Goal: Task Accomplishment & Management: Manage account settings

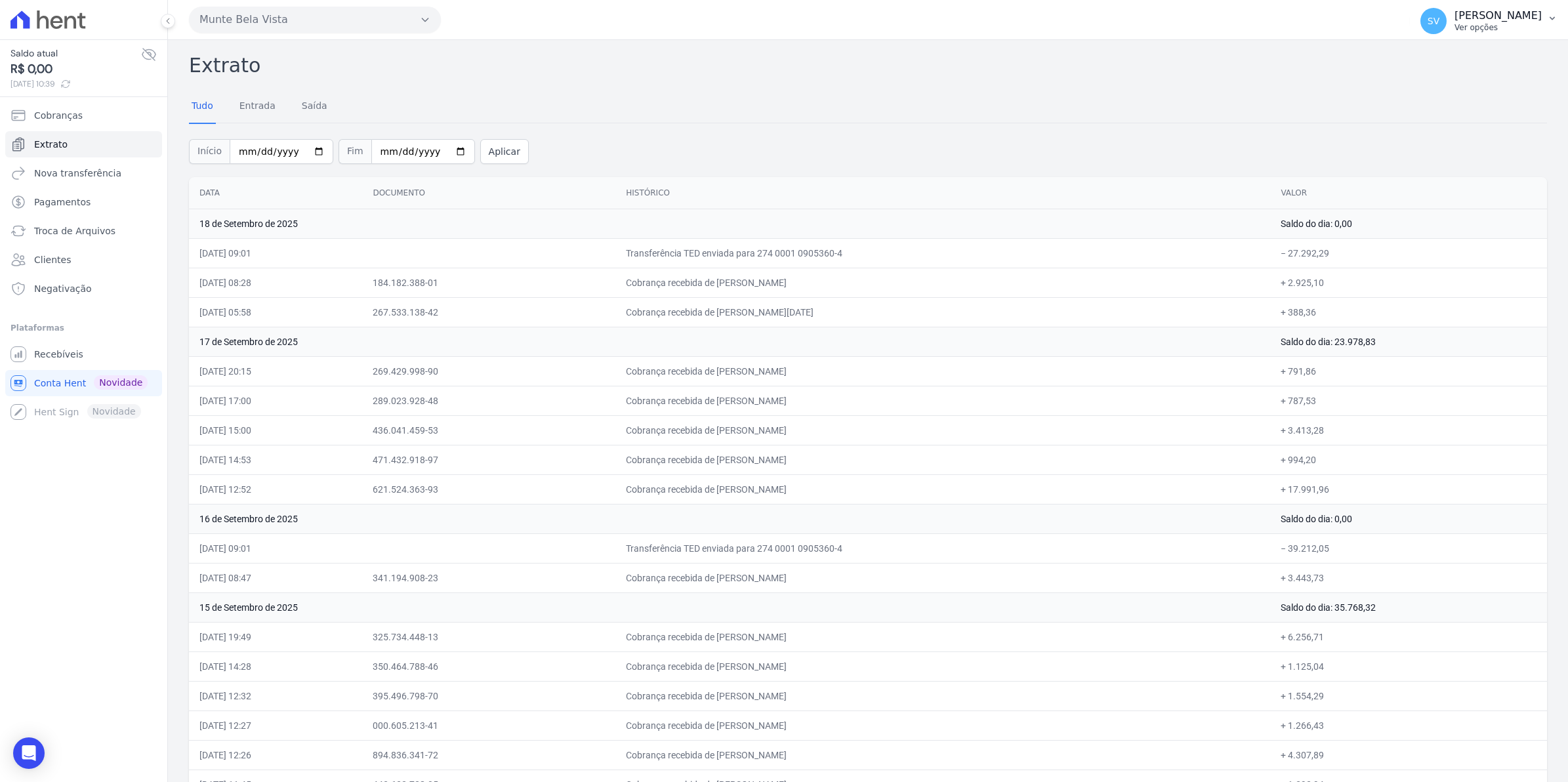
click at [1439, 20] on span "SV" at bounding box center [1433, 20] width 12 height 9
click at [41, 356] on span "Recebíveis" at bounding box center [58, 354] width 49 height 13
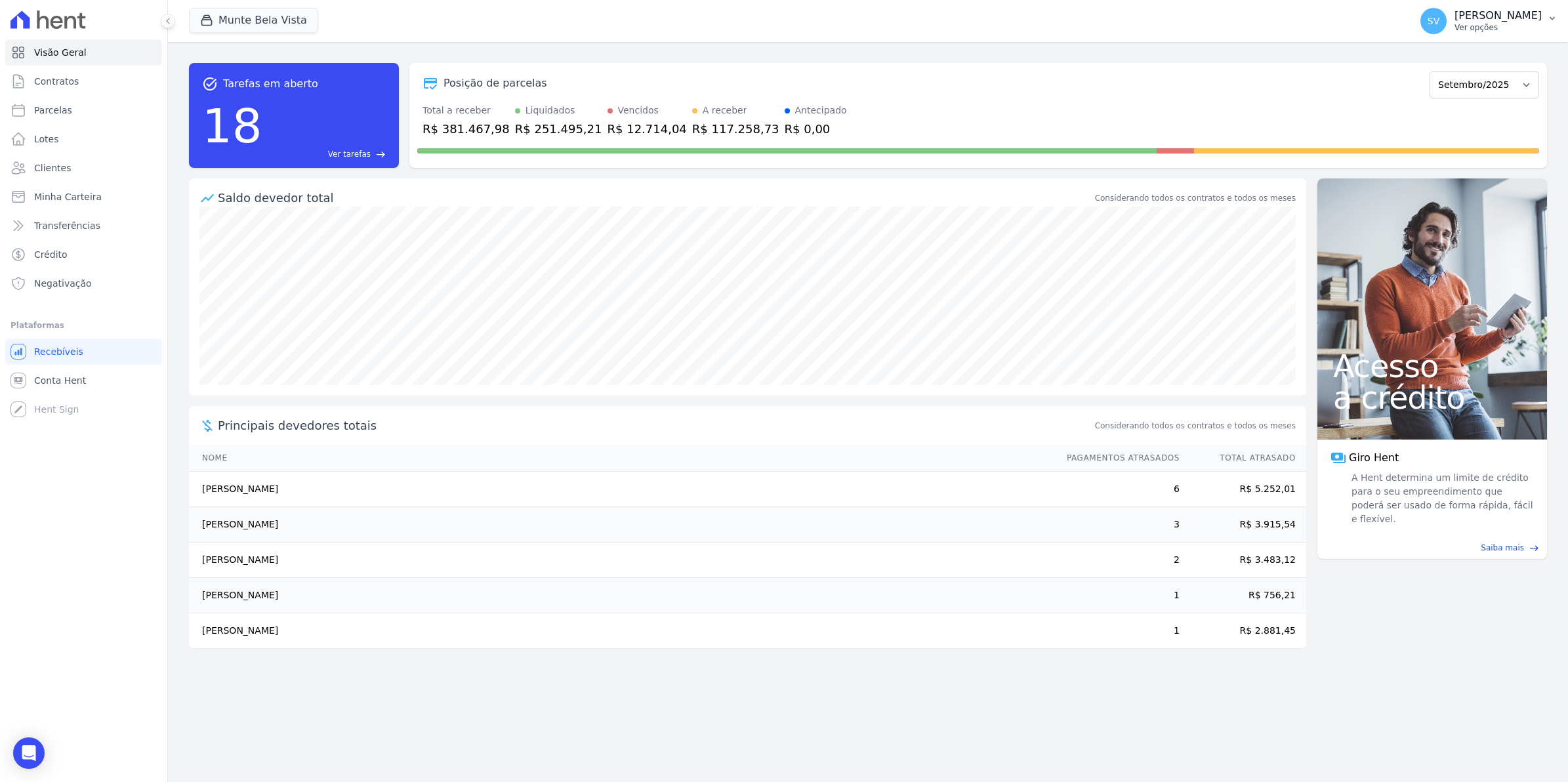
click at [1439, 17] on span "SV" at bounding box center [1433, 20] width 12 height 9
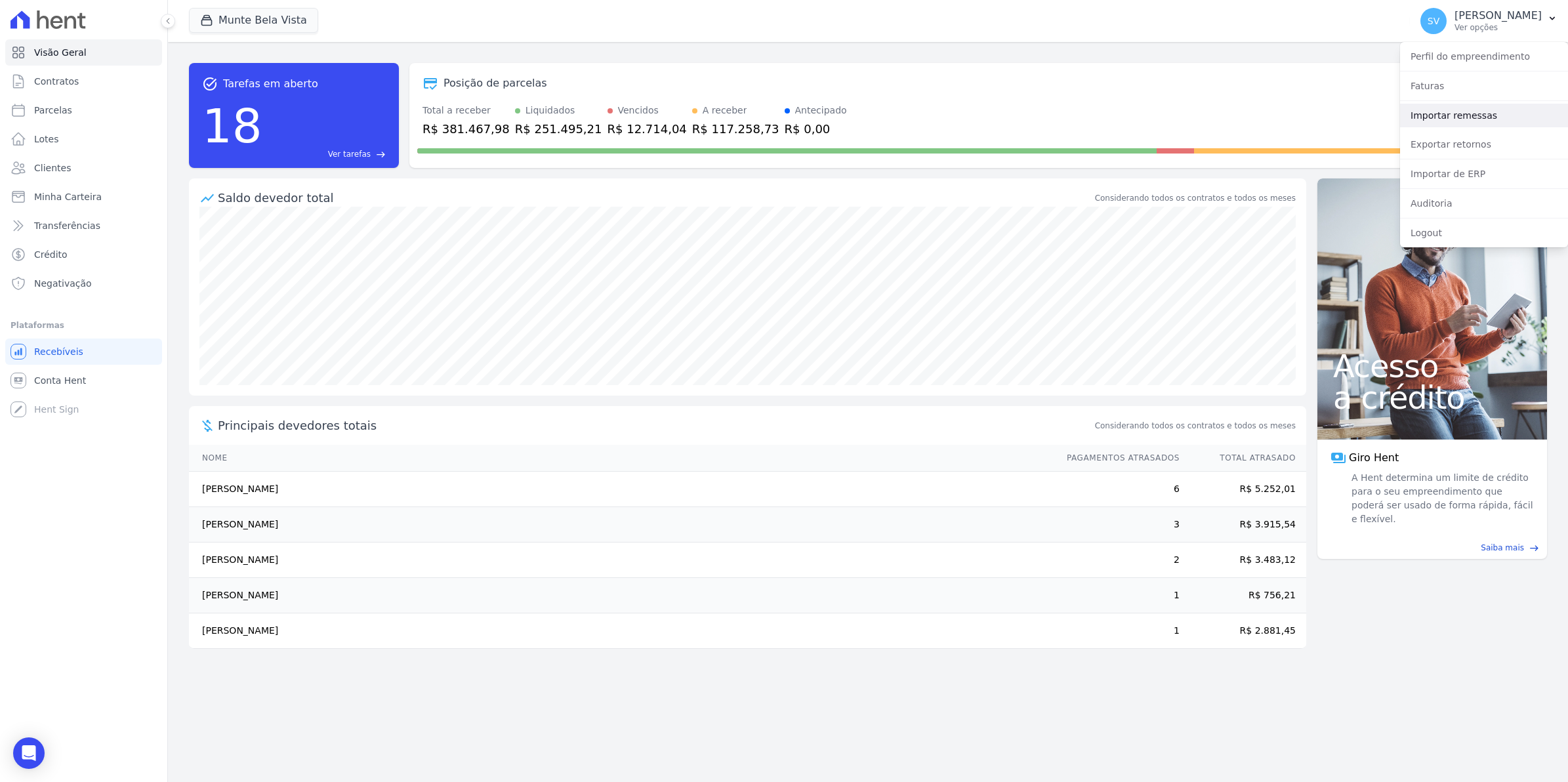
click at [1441, 116] on link "Importar remessas" at bounding box center [1483, 115] width 168 height 23
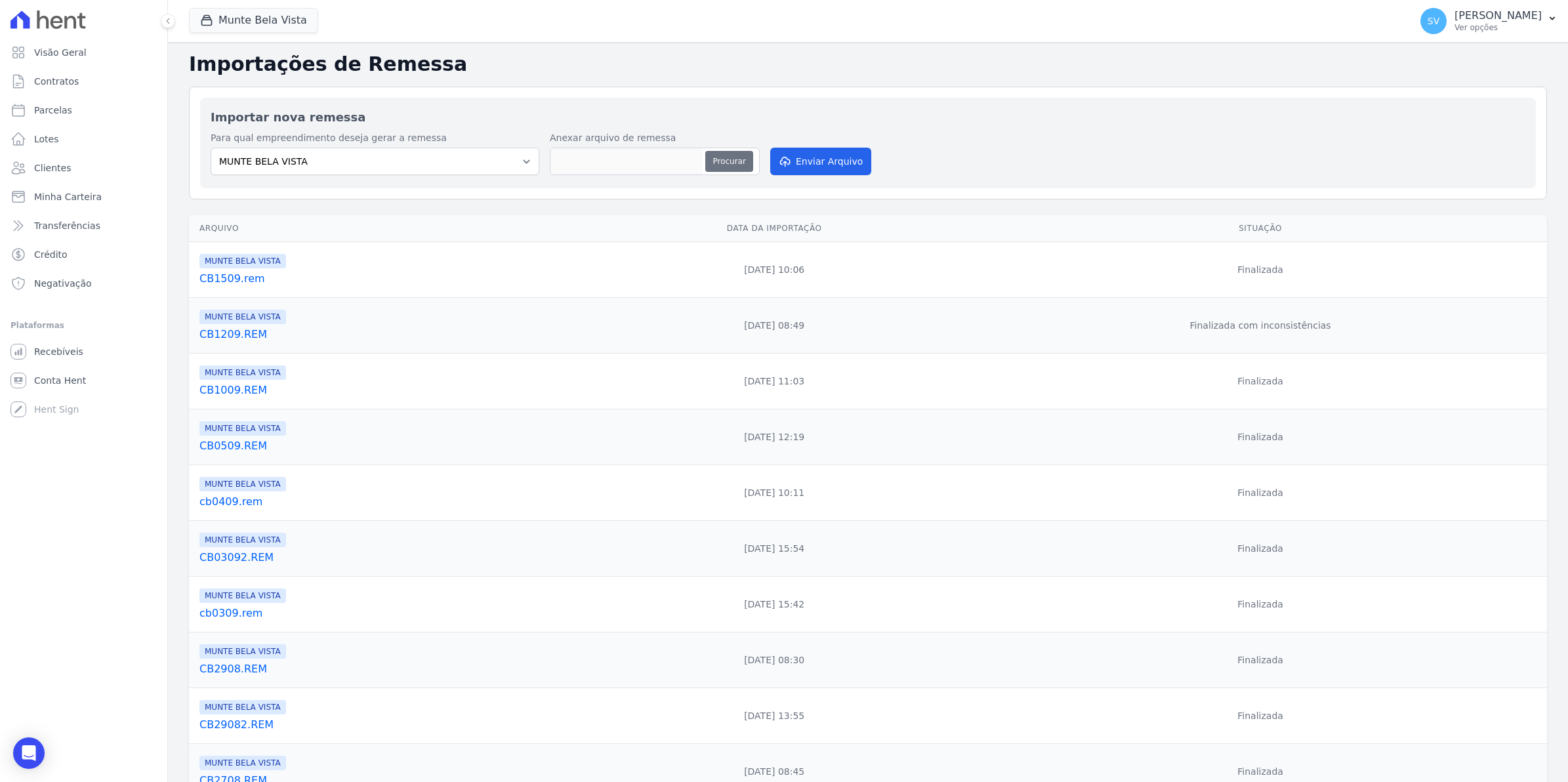
click at [722, 156] on button "Procurar" at bounding box center [728, 161] width 48 height 21
click at [720, 158] on button "Procurar" at bounding box center [728, 161] width 48 height 21
type input "cb18093.rem"
click at [813, 168] on button "Enviar Arquivo" at bounding box center [820, 161] width 101 height 27
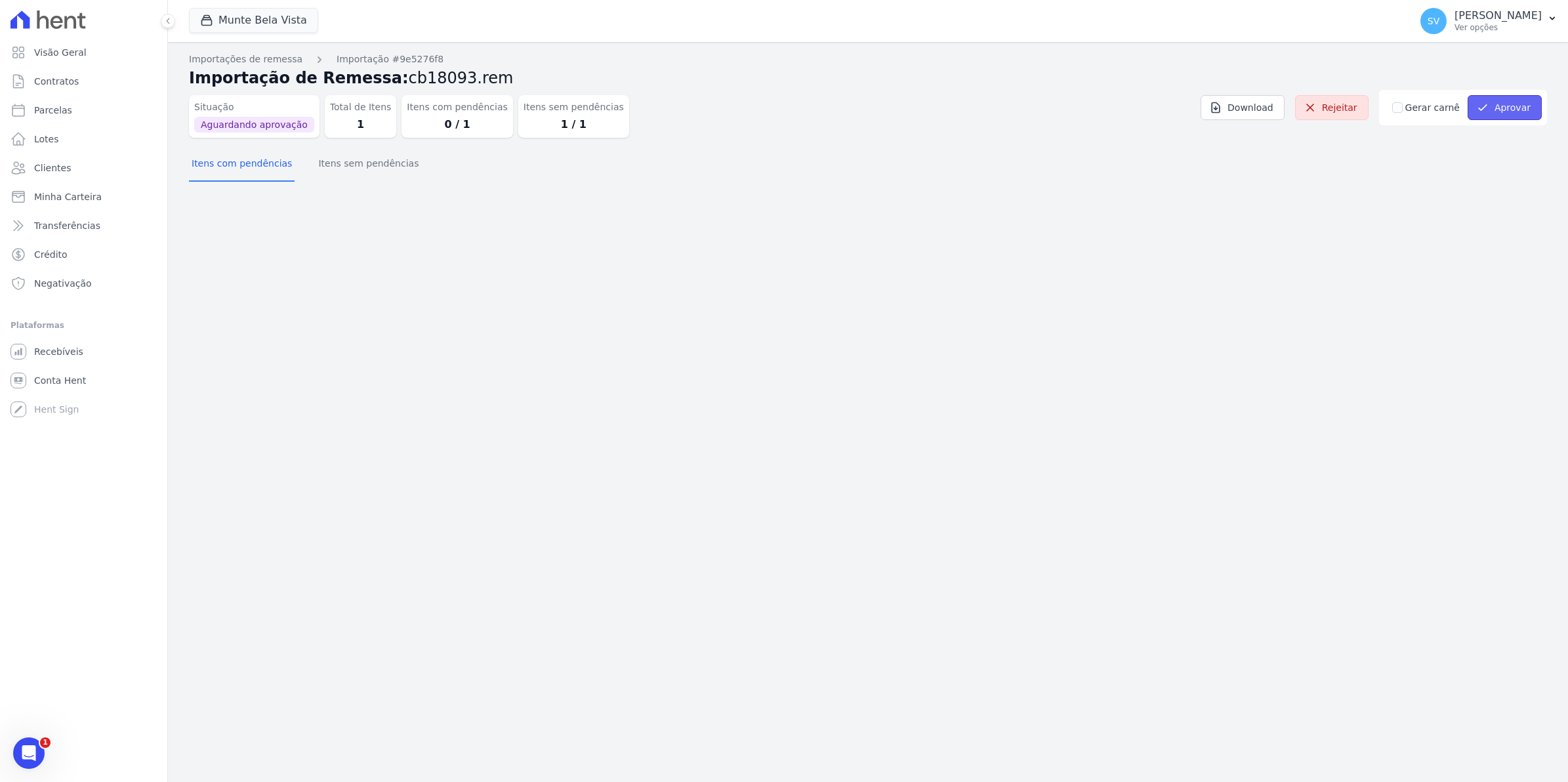
click at [1499, 109] on button "Aprovar" at bounding box center [1504, 107] width 74 height 25
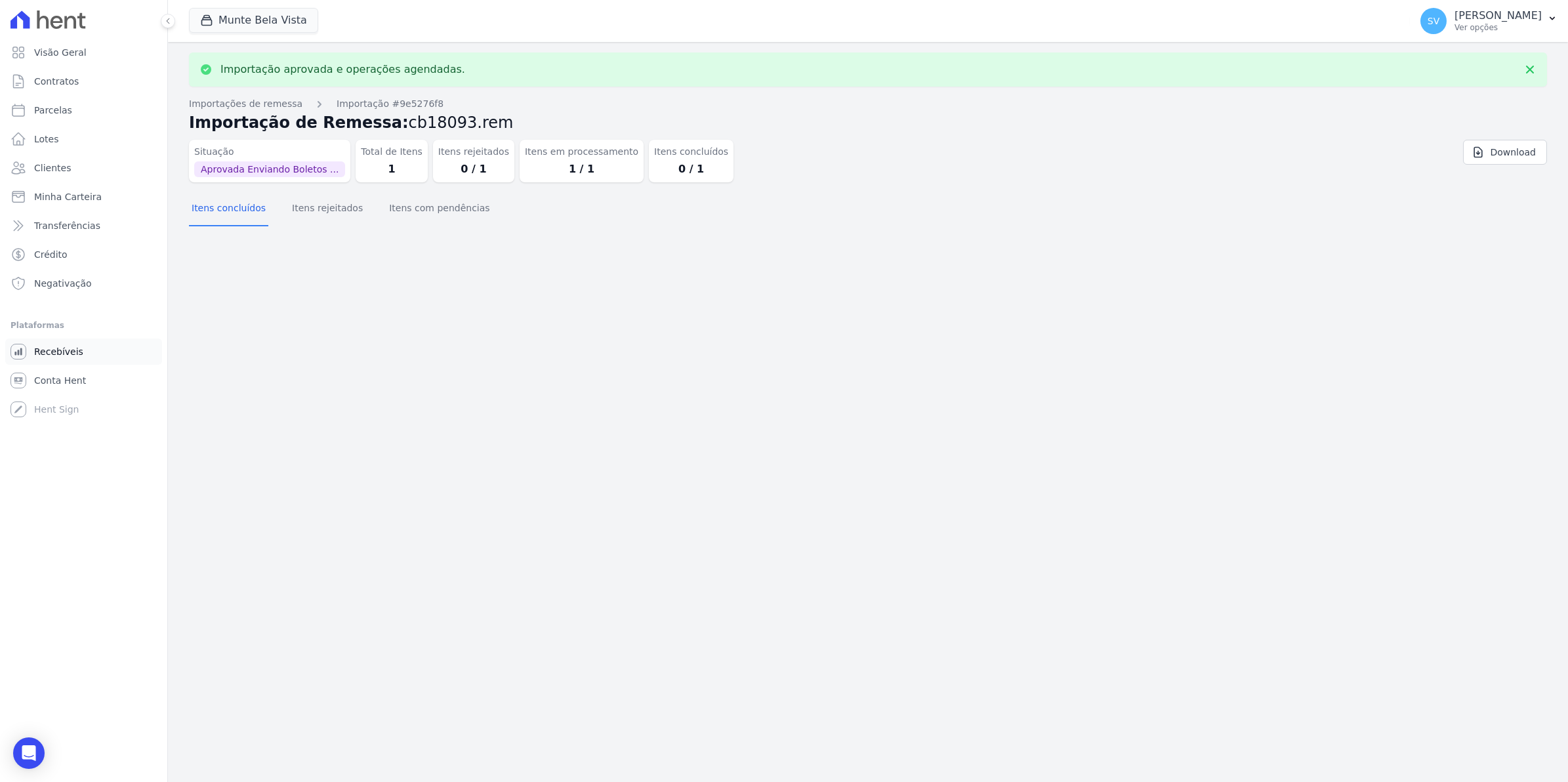
click at [51, 351] on span "Recebíveis" at bounding box center [58, 351] width 49 height 13
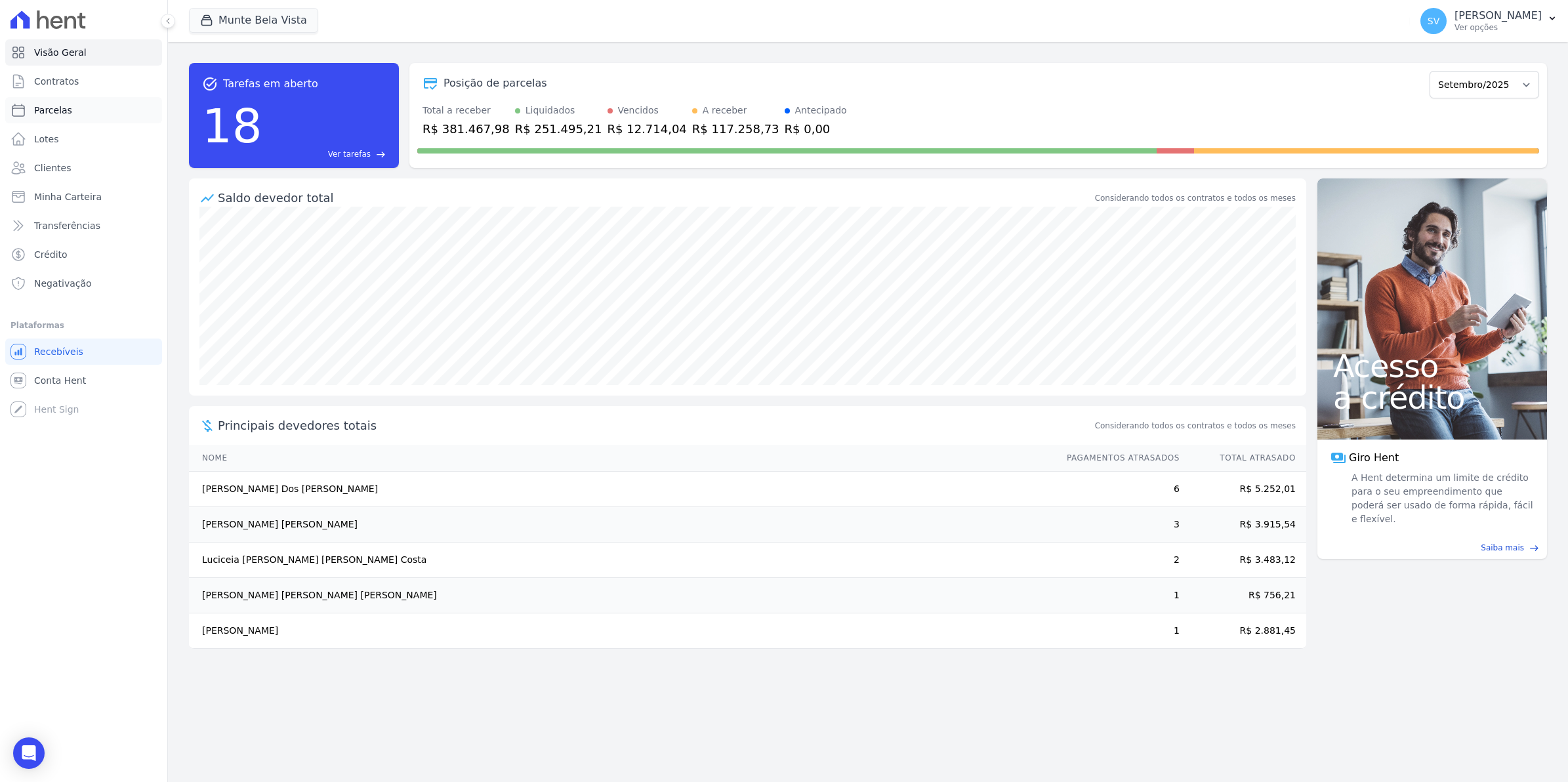
click at [55, 110] on span "Parcelas" at bounding box center [52, 110] width 38 height 13
select select
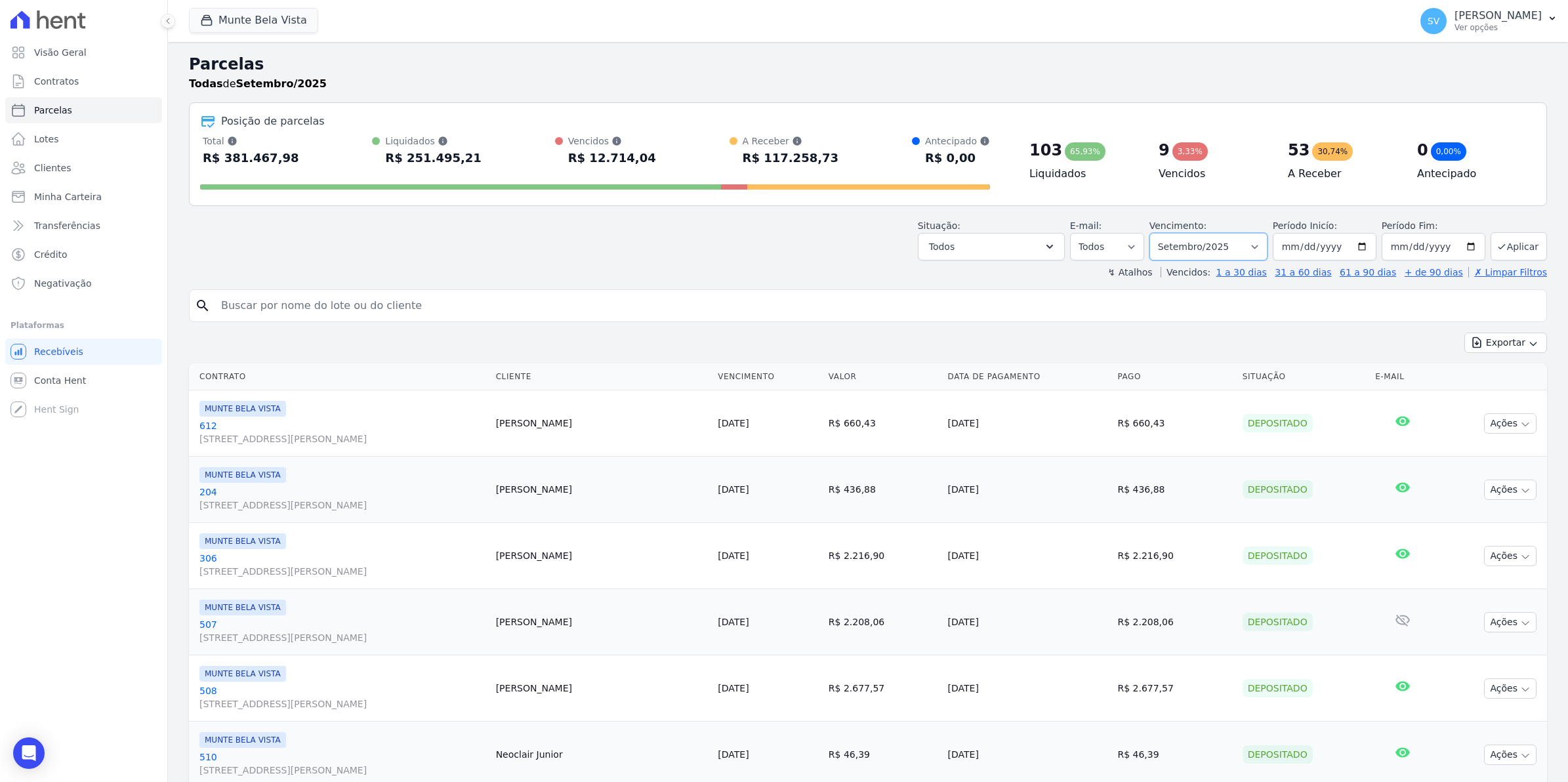
click at [1253, 248] on select "Filtrar por período ──────── Todos os meses Janeiro/2024 Fevereiro/2024 Março/2…" at bounding box center [1208, 247] width 118 height 27
select select "10/2025"
click at [1154, 233] on select "Filtrar por período ──────── Todos os meses Janeiro/2024 Fevereiro/2024 Março/2…" at bounding box center [1208, 247] width 118 height 27
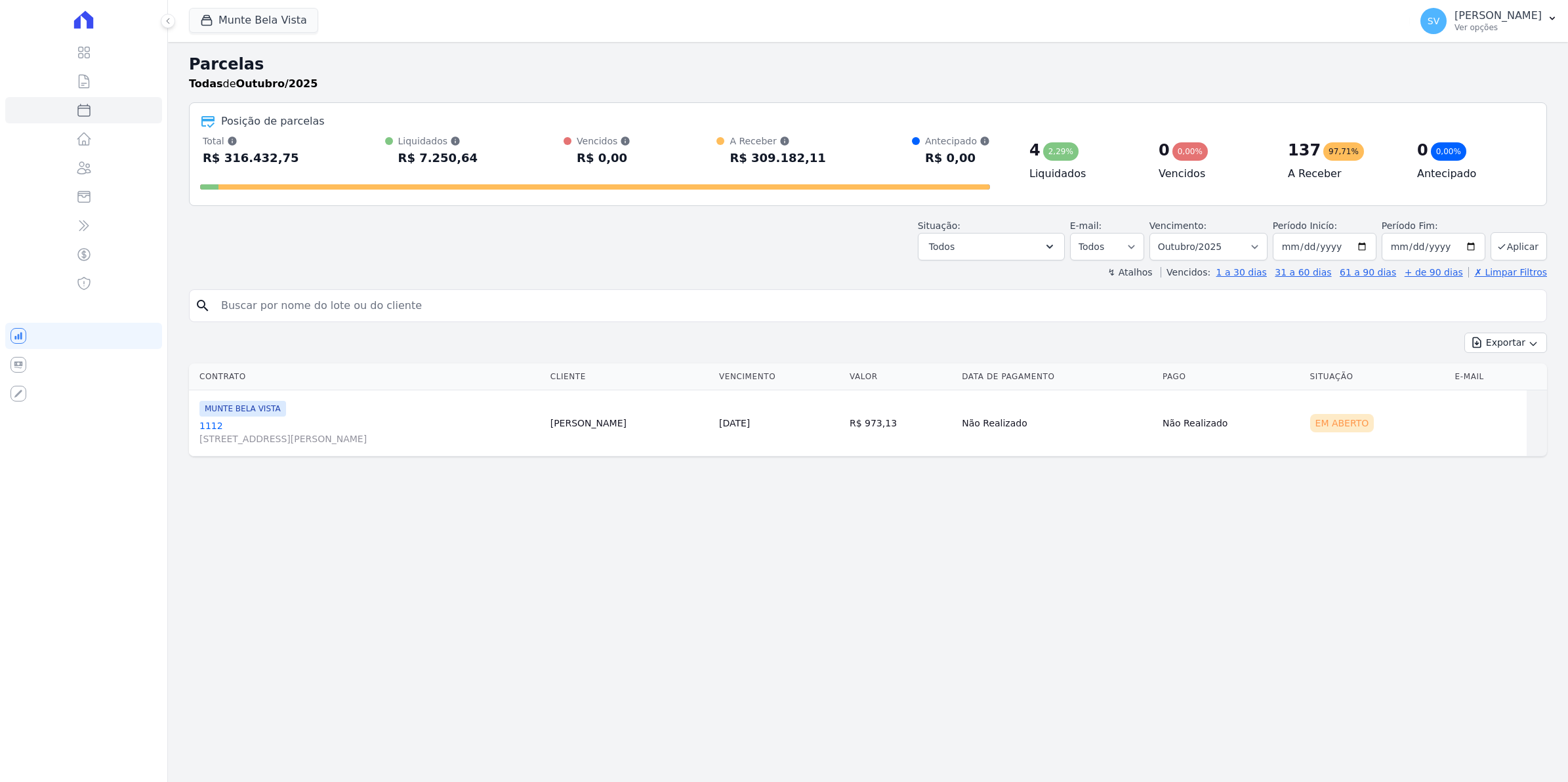
select select
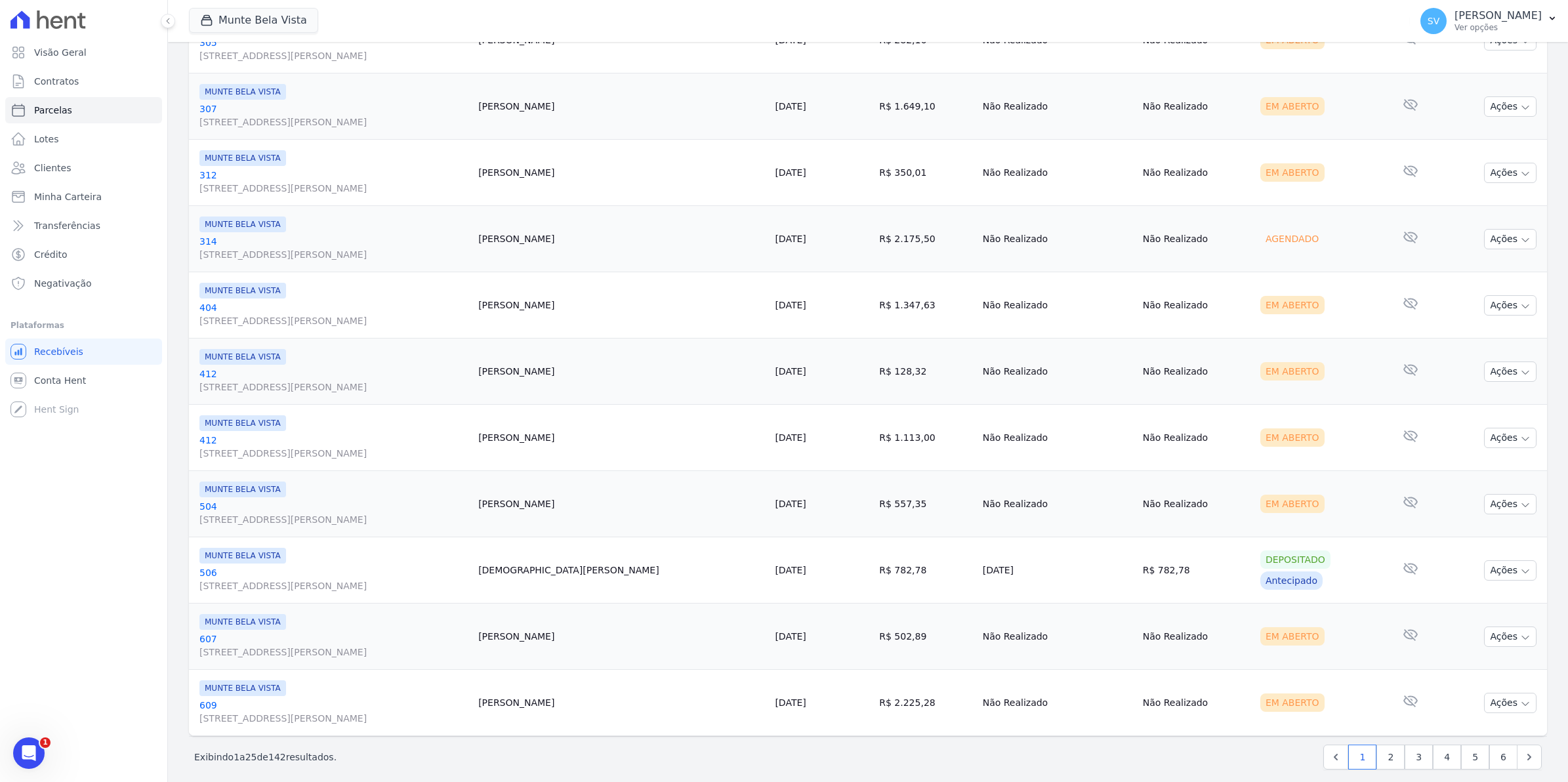
scroll to position [1327, 0]
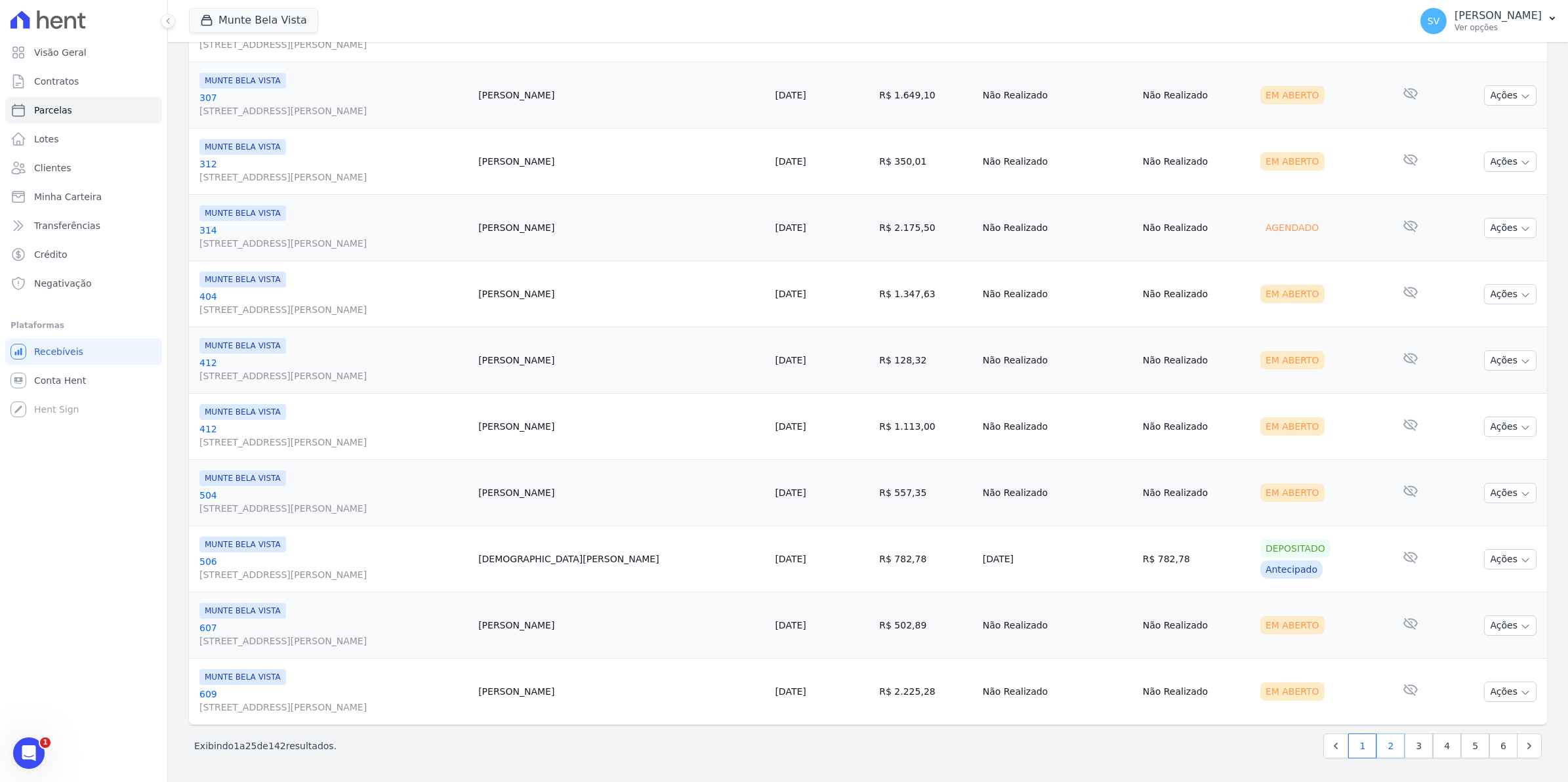
click at [1376, 754] on link "2" at bounding box center [1390, 746] width 28 height 25
select select
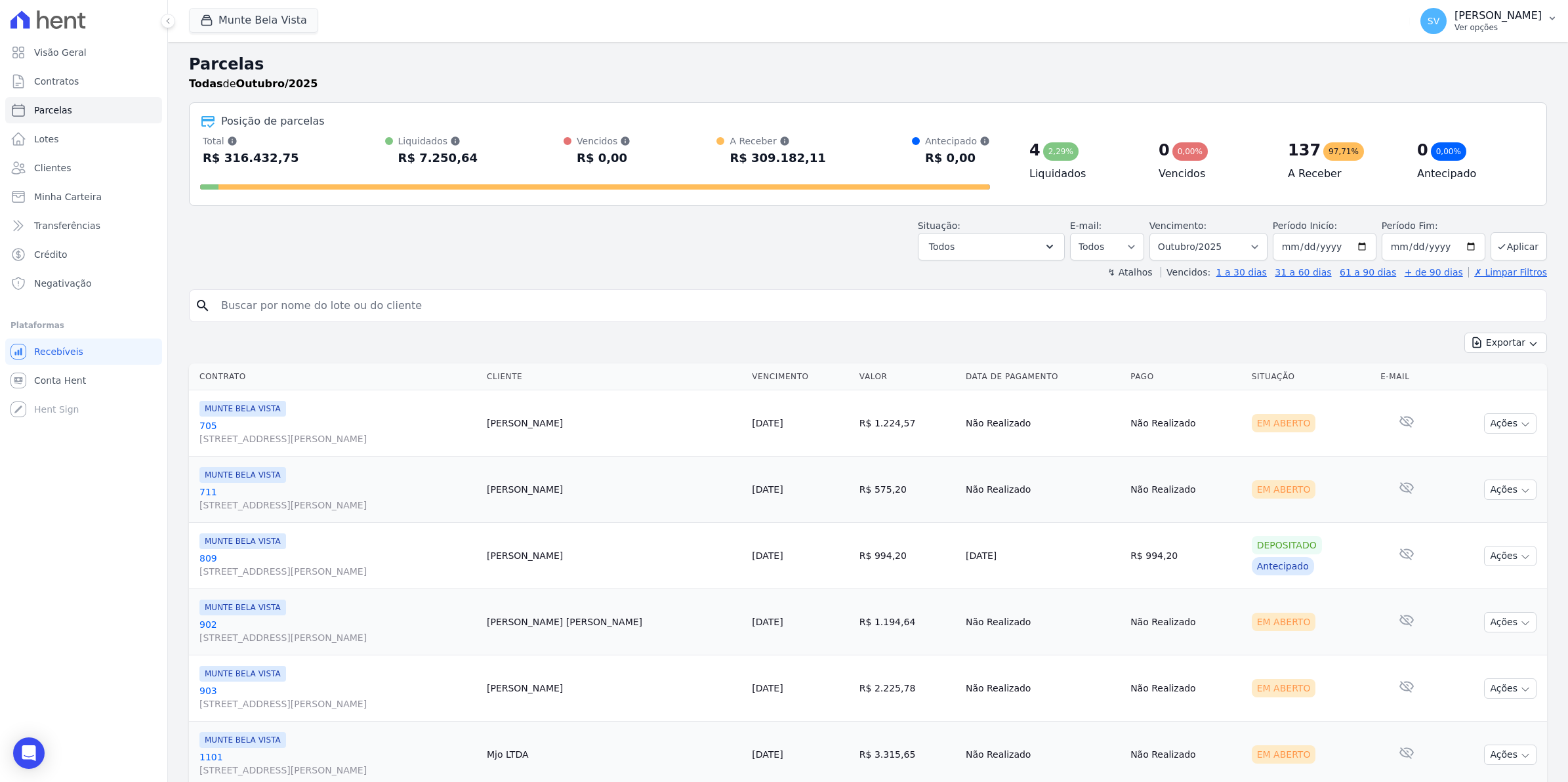
click at [1441, 23] on span "SV" at bounding box center [1433, 21] width 27 height 27
click at [1428, 117] on link "Importar remessas" at bounding box center [1483, 115] width 168 height 23
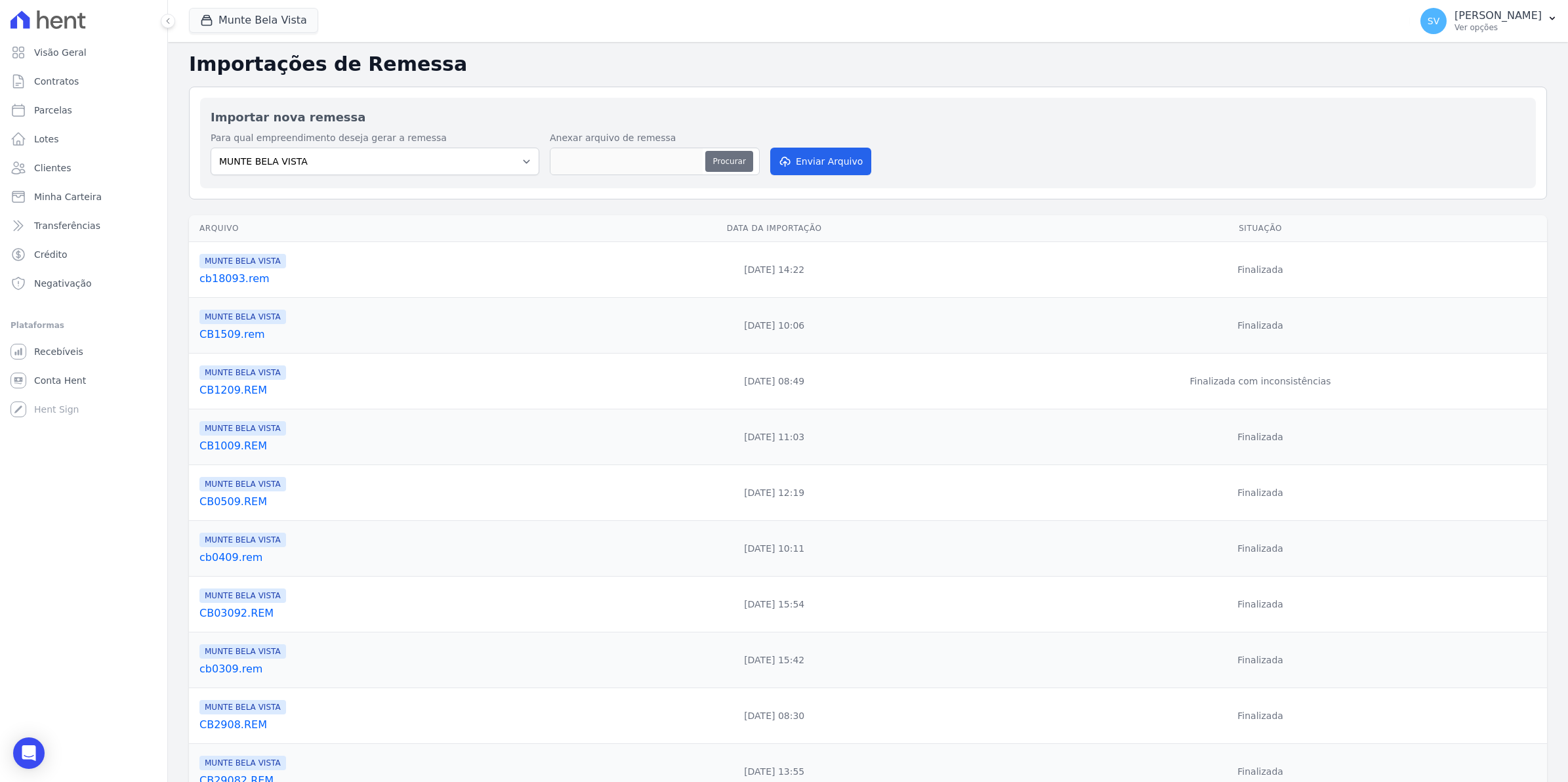
click at [714, 157] on button "Procurar" at bounding box center [728, 161] width 48 height 21
type input "cb18092.rem"
click at [828, 160] on button "Enviar Arquivo" at bounding box center [820, 161] width 101 height 27
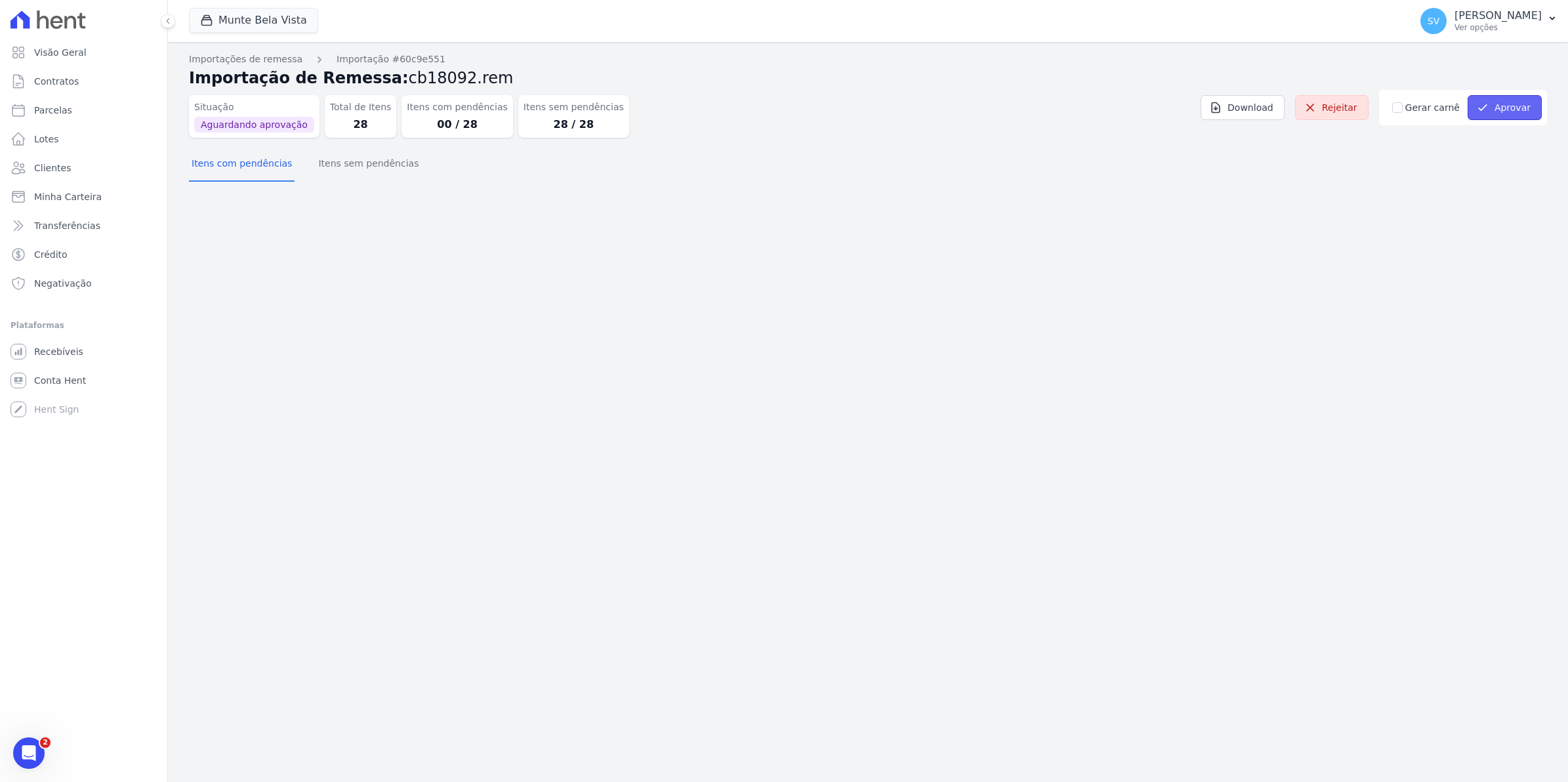
click at [1516, 110] on button "Aprovar" at bounding box center [1504, 107] width 74 height 25
click at [50, 106] on span "Parcelas" at bounding box center [52, 110] width 38 height 13
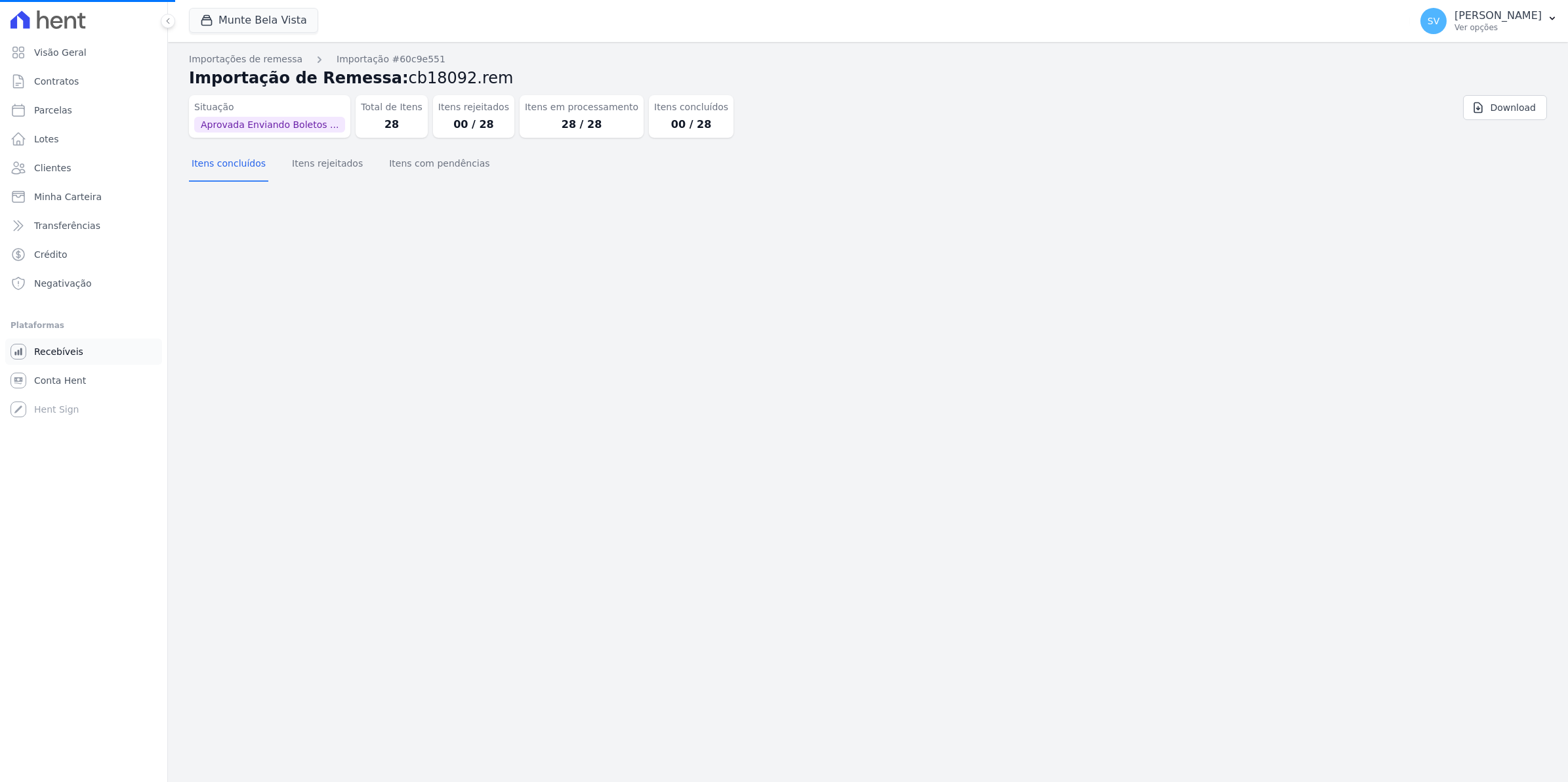
select select
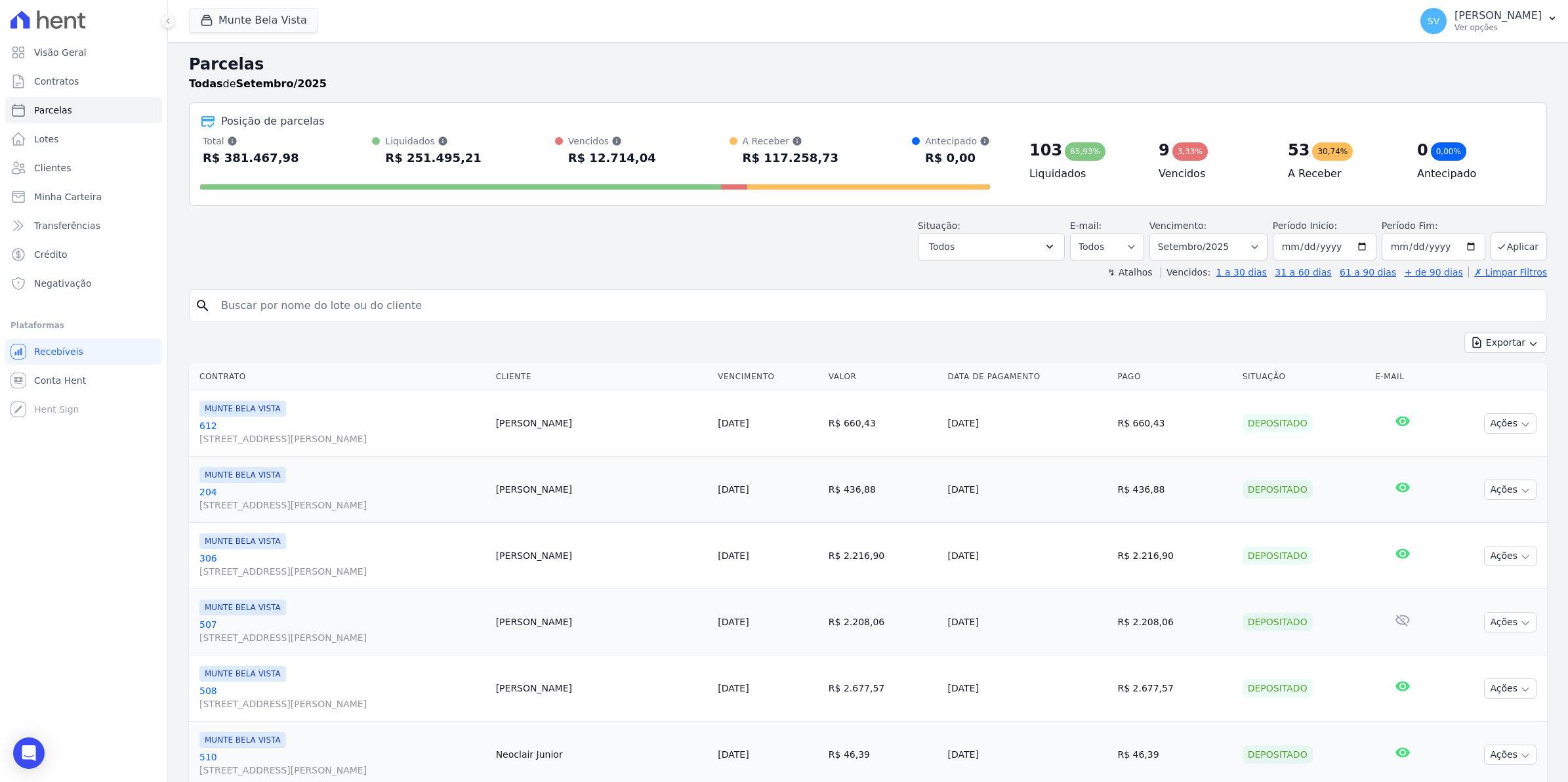
click at [51, 351] on span "Recebíveis" at bounding box center [58, 351] width 49 height 13
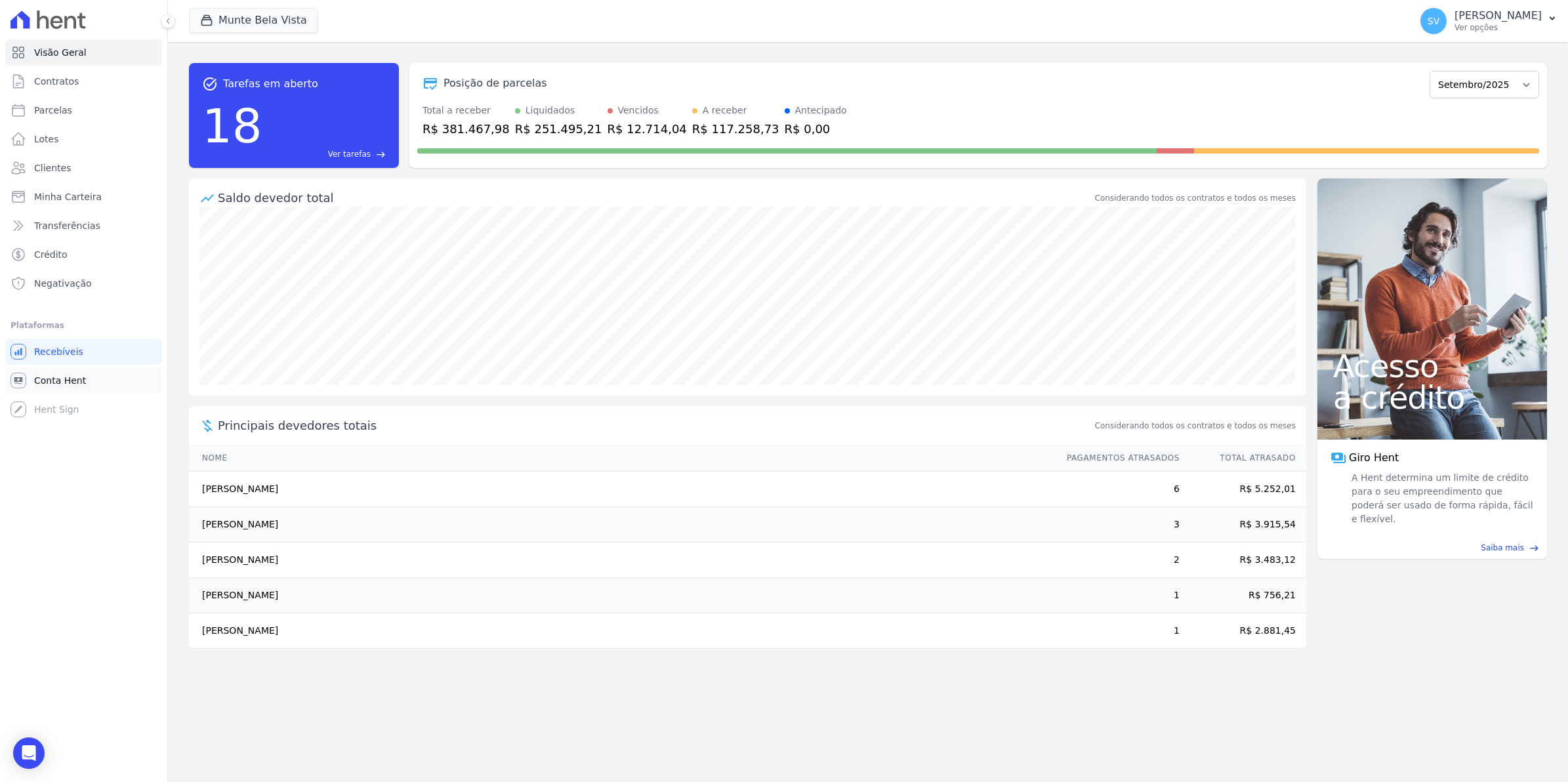
click at [69, 378] on span "Conta Hent" at bounding box center [60, 381] width 52 height 13
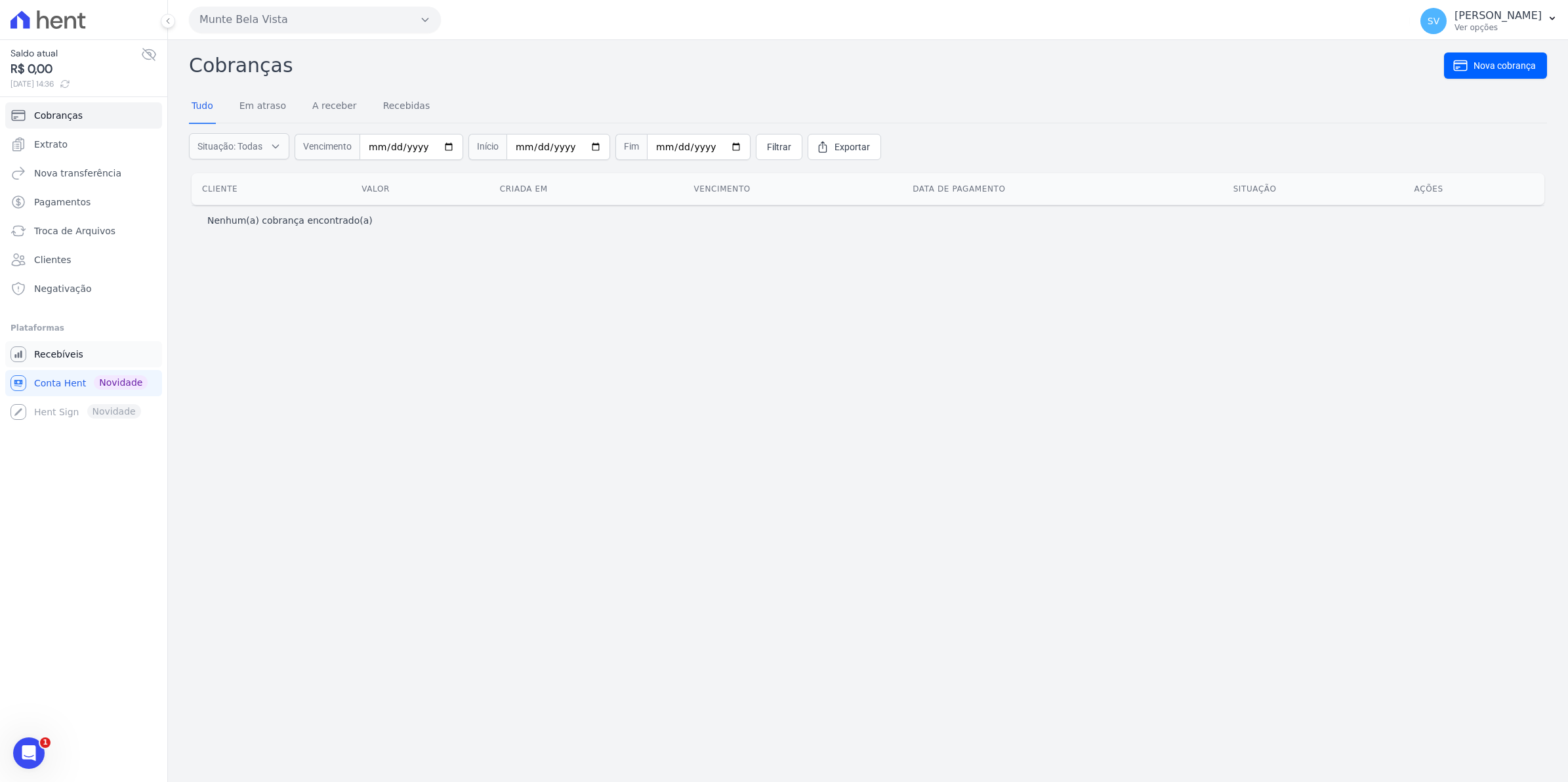
click at [73, 351] on span "Recebíveis" at bounding box center [58, 354] width 49 height 13
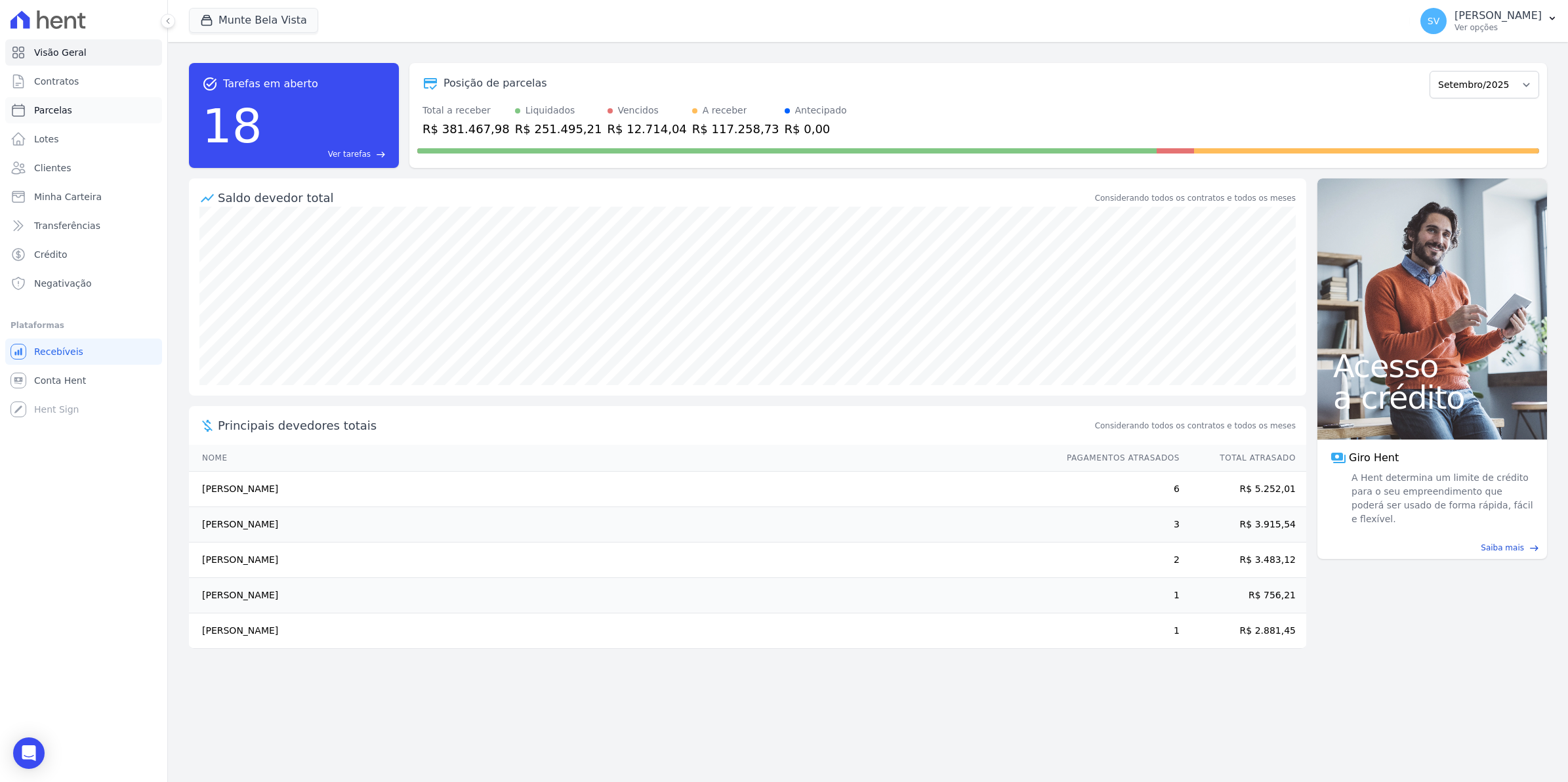
click at [56, 117] on link "Parcelas" at bounding box center [84, 110] width 157 height 27
select select
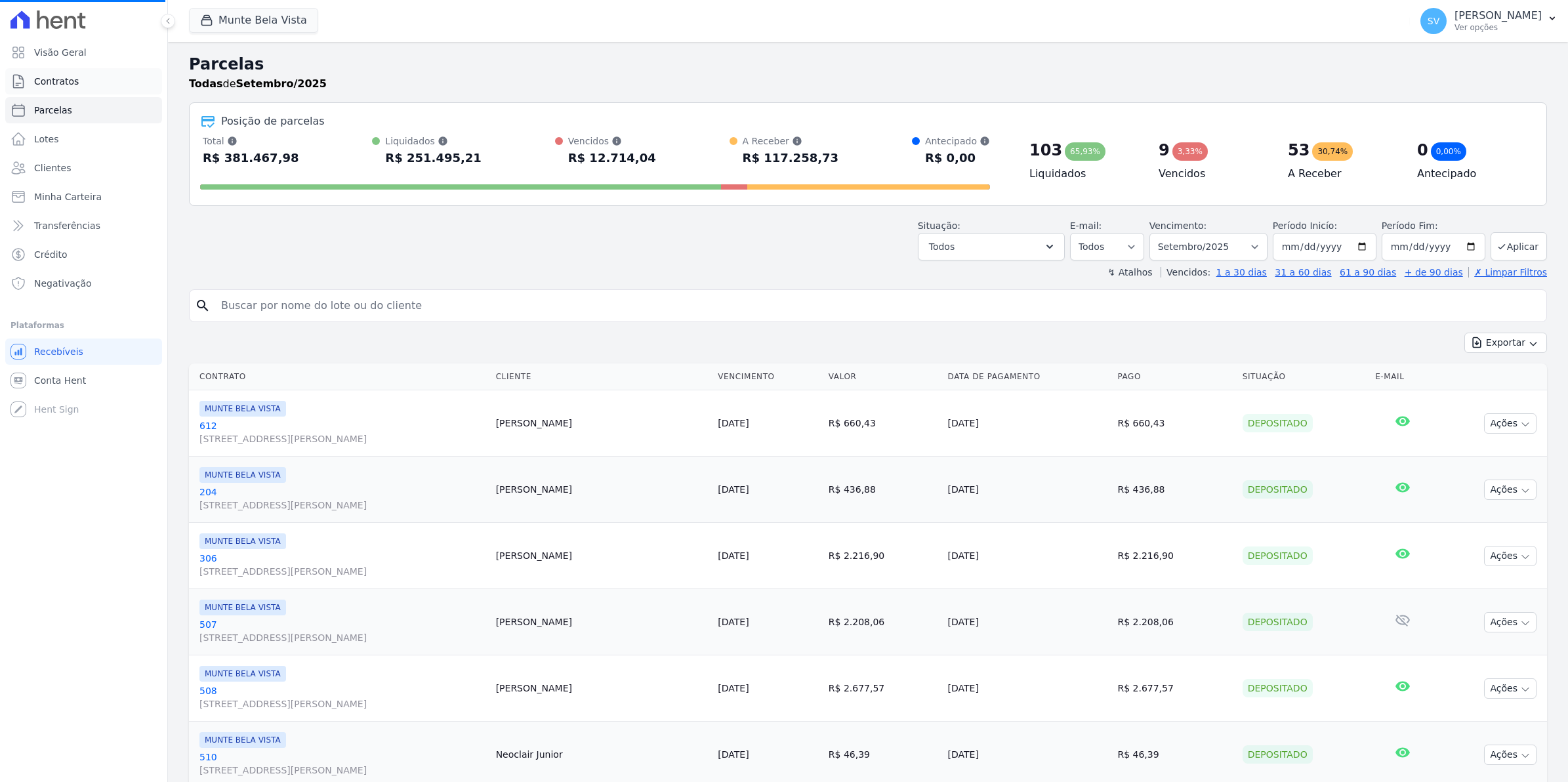
select select
click at [1248, 246] on select "Filtrar por período ──────── Todos os meses Janeiro/2024 Fevereiro/2024 Março/2…" at bounding box center [1208, 247] width 118 height 27
select select "10/2025"
click at [1154, 233] on select "Filtrar por período ──────── Todos os meses Janeiro/2024 Fevereiro/2024 Março/2…" at bounding box center [1208, 247] width 118 height 27
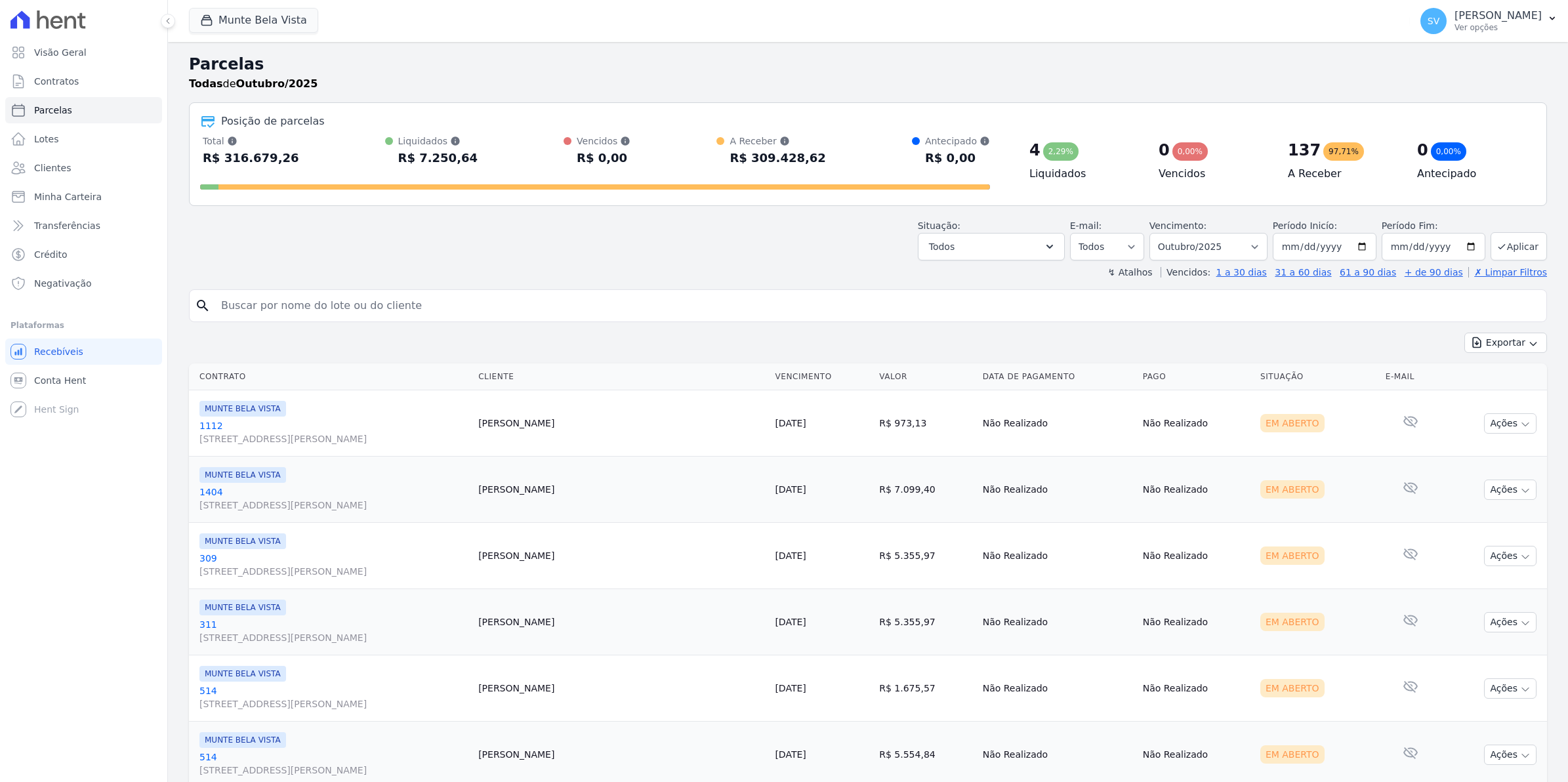
select select
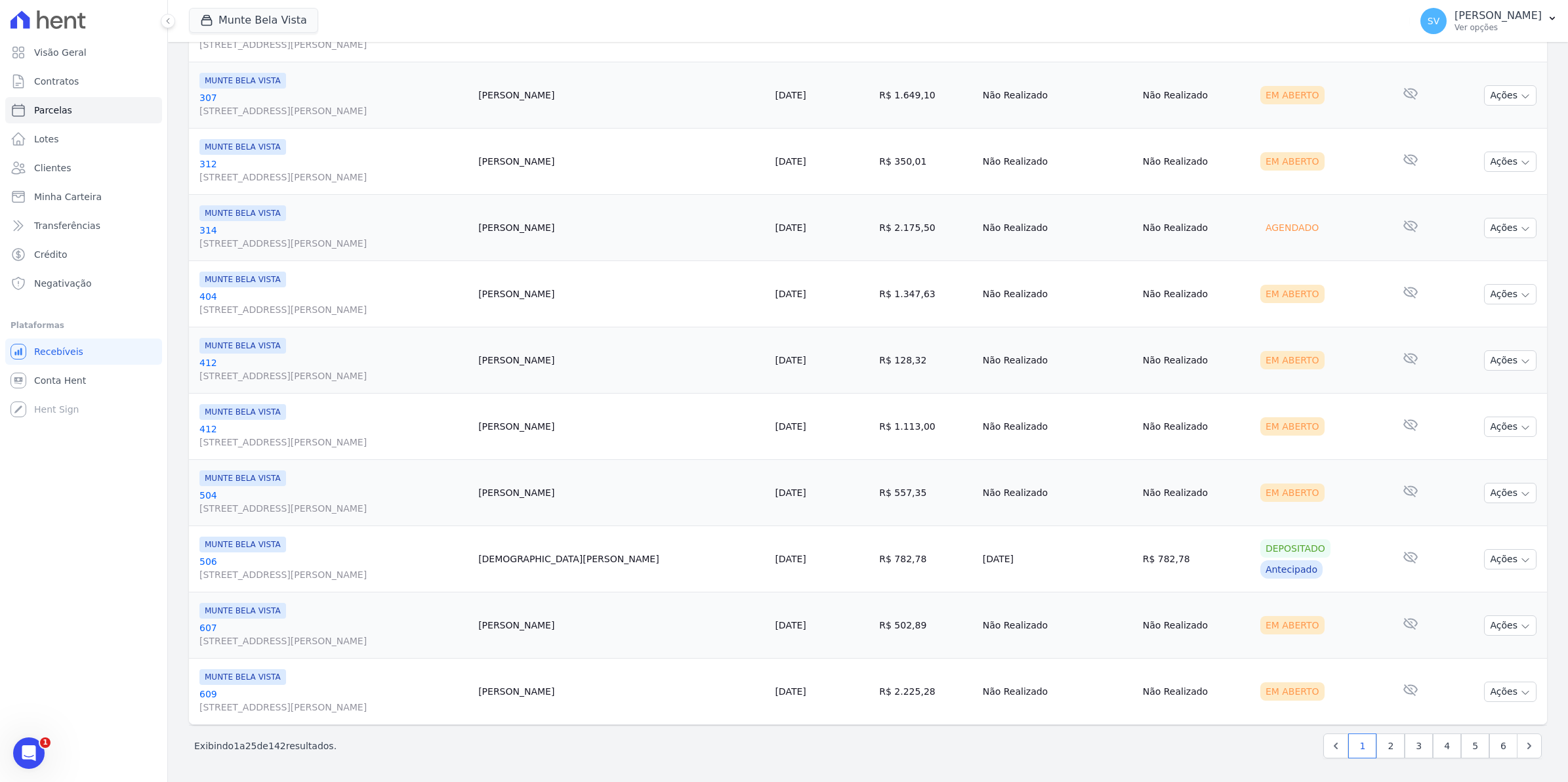
scroll to position [1327, 0]
click at [1381, 743] on link "2" at bounding box center [1390, 746] width 28 height 25
select select
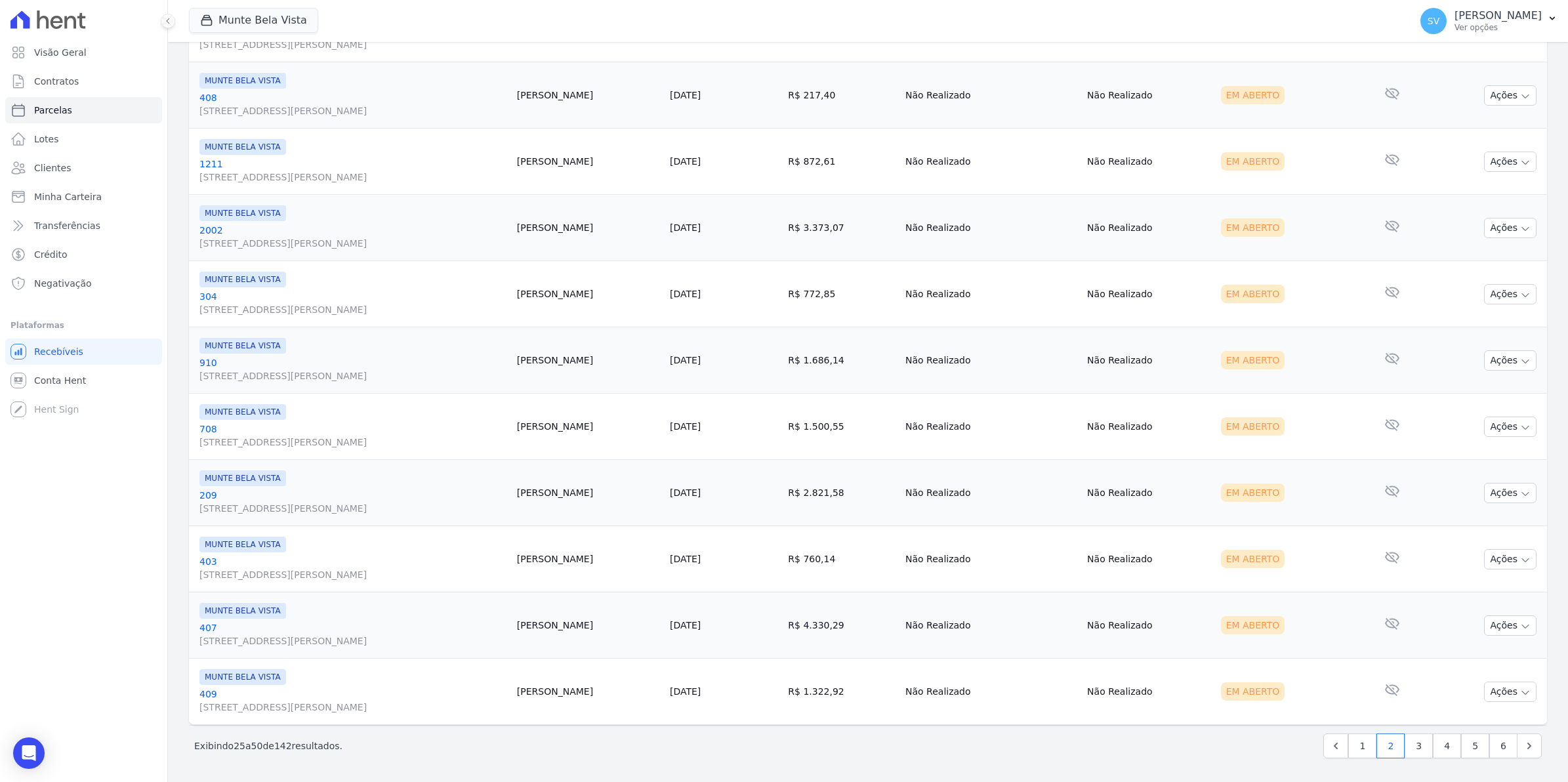
scroll to position [1327, 0]
click at [1405, 749] on link "3" at bounding box center [1418, 746] width 28 height 25
select select
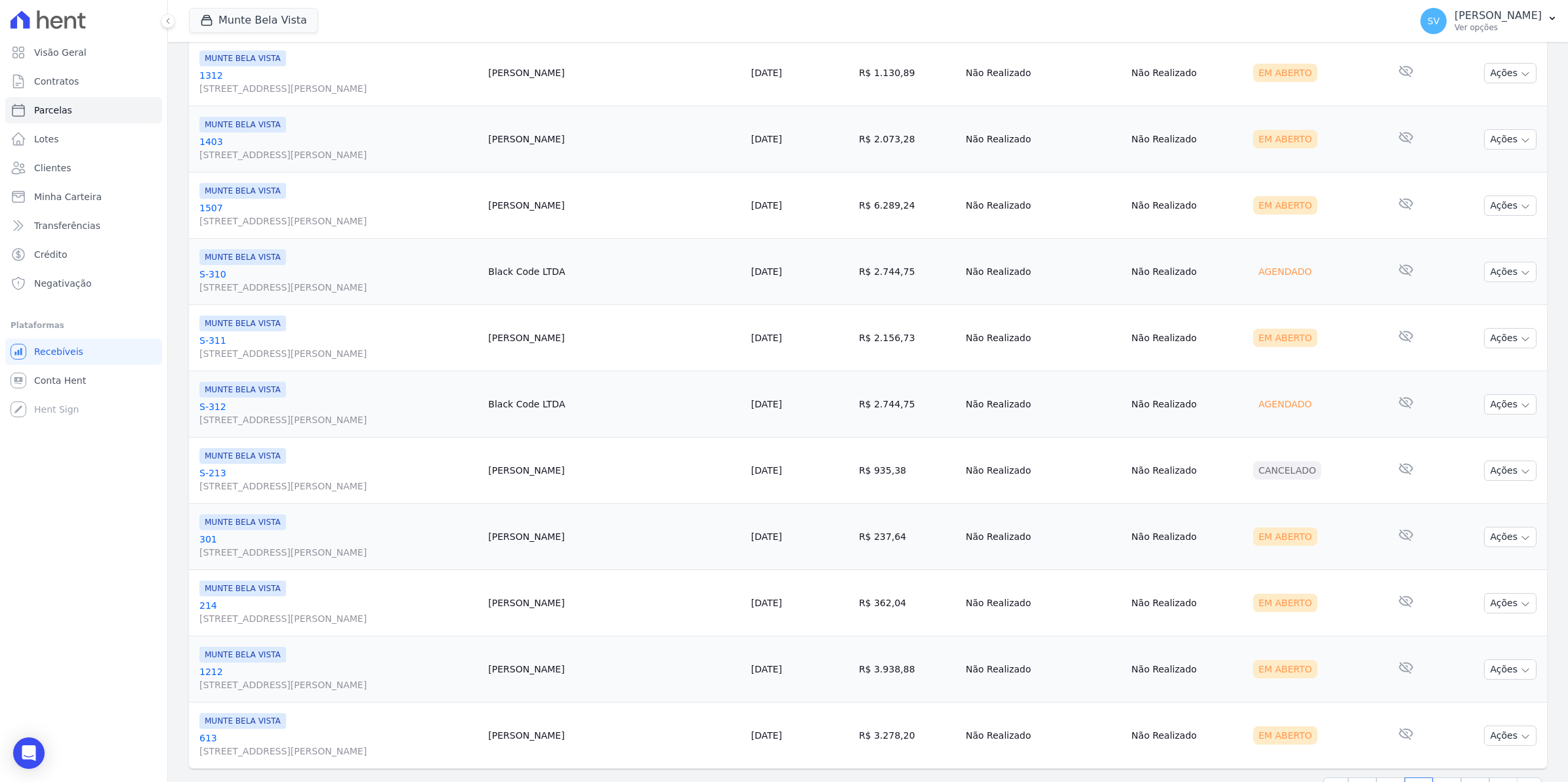
scroll to position [1327, 0]
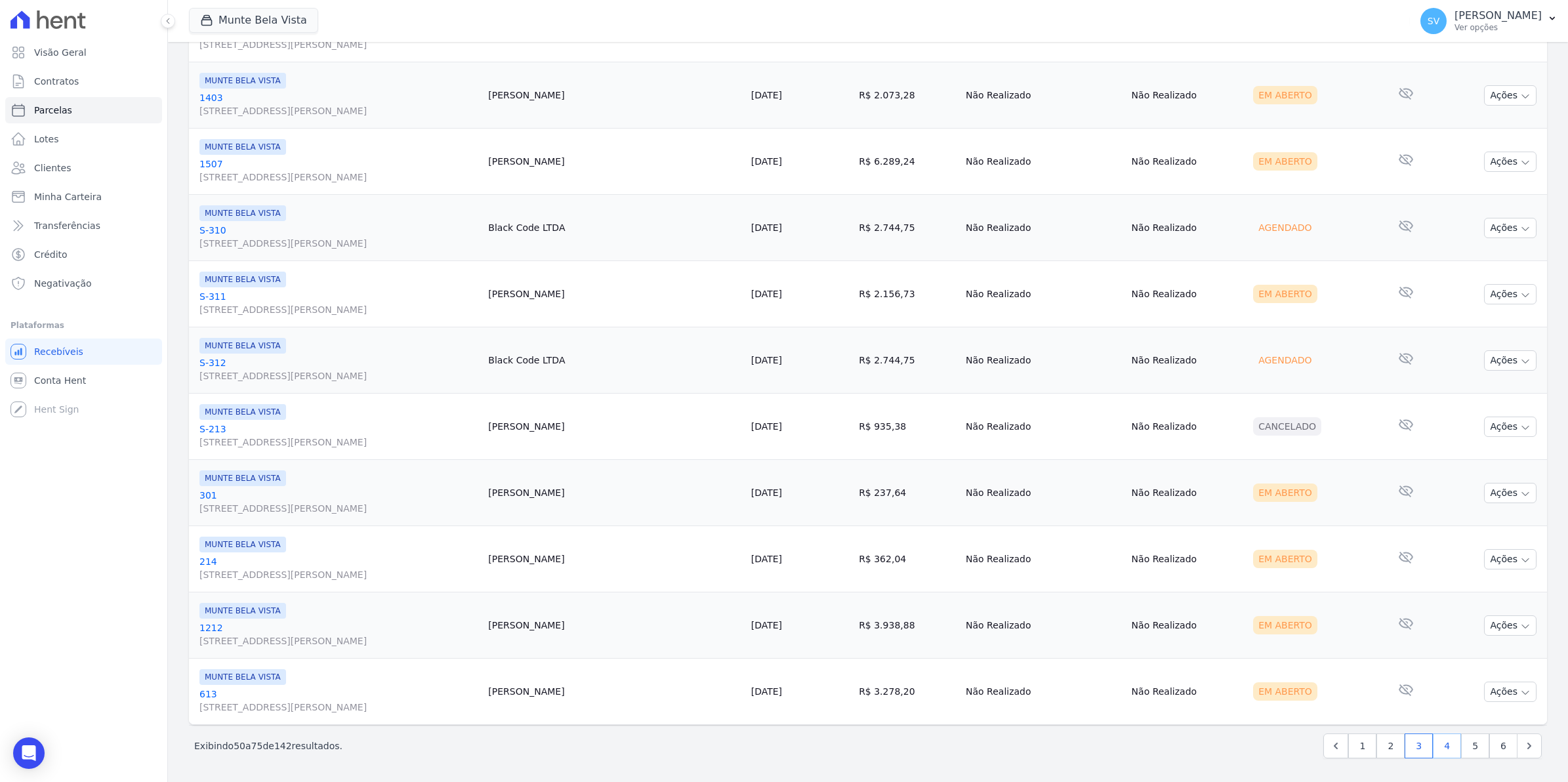
click at [1437, 745] on link "4" at bounding box center [1446, 746] width 28 height 25
select select
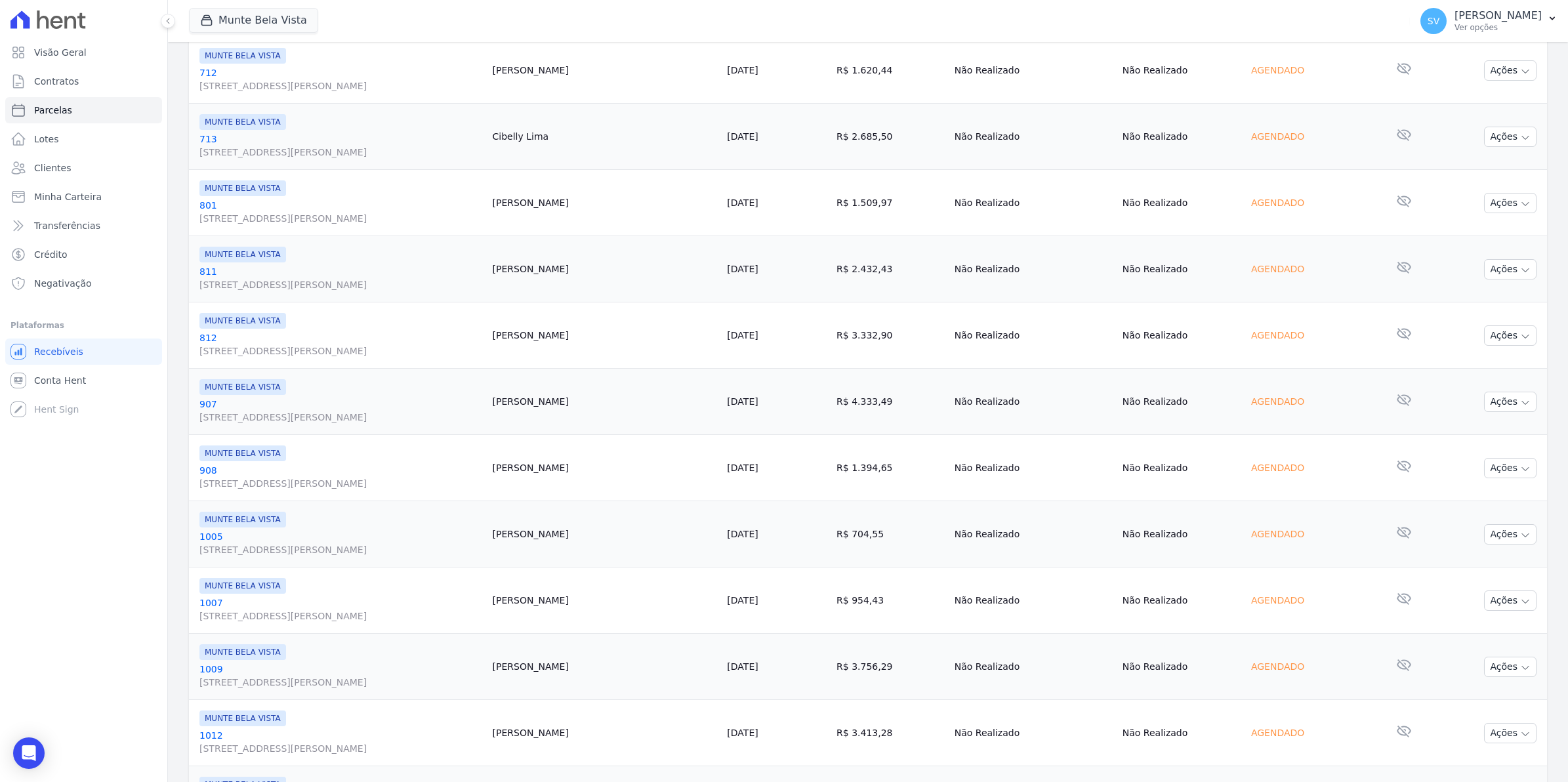
scroll to position [1327, 0]
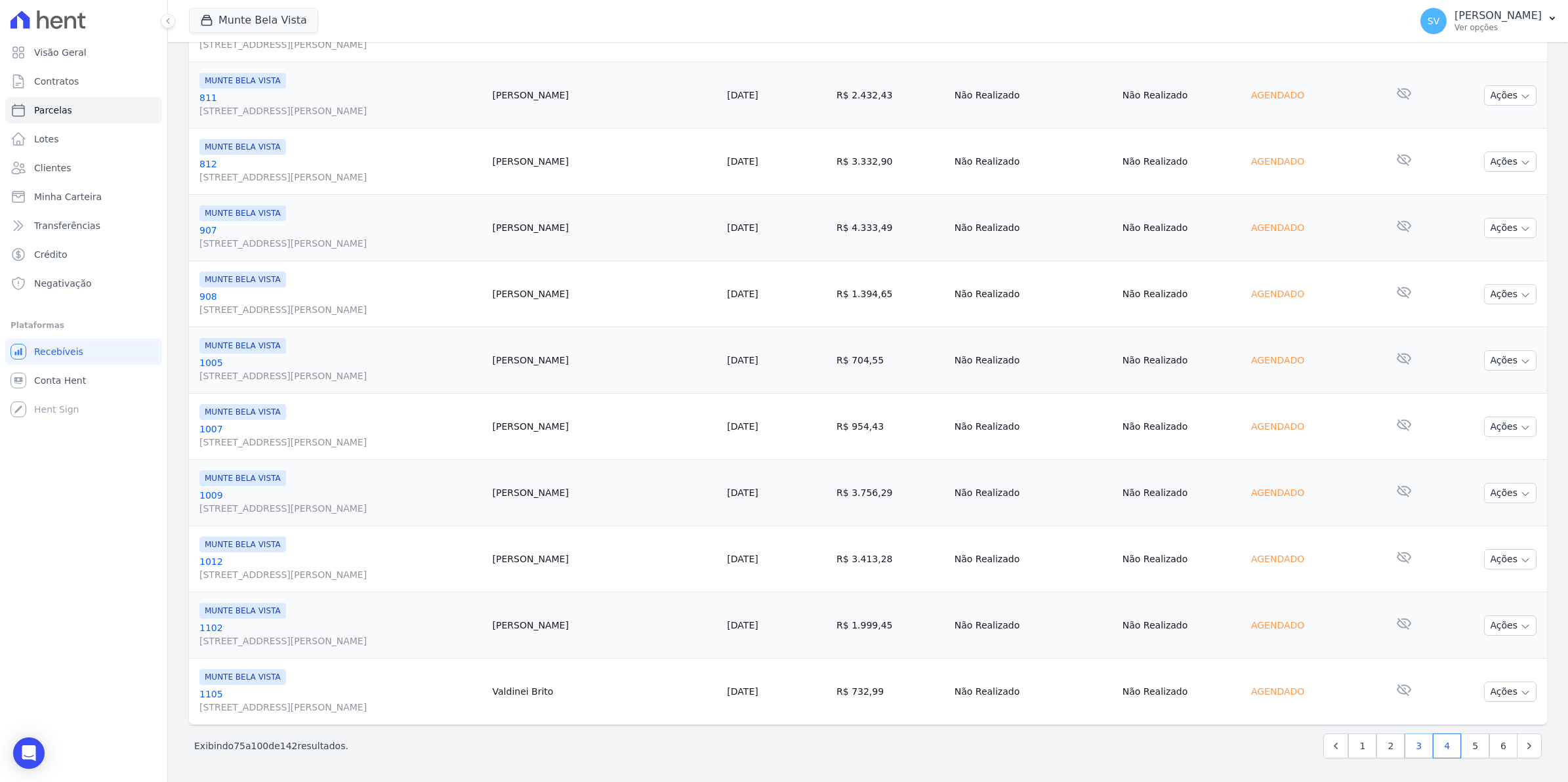
click at [1408, 747] on link "3" at bounding box center [1418, 746] width 28 height 25
select select
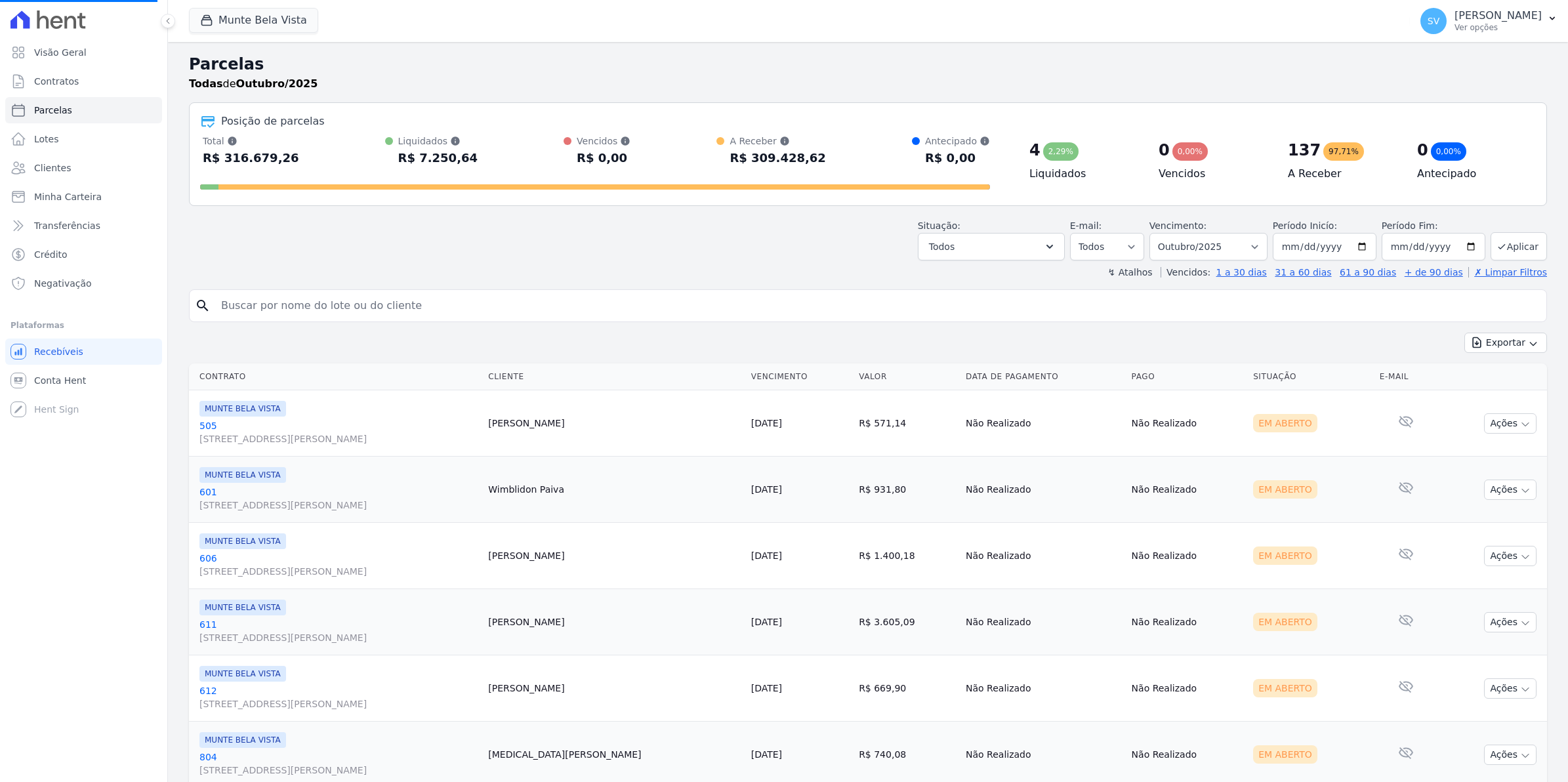
select select
click at [30, 368] on link "Conta Hent" at bounding box center [84, 381] width 157 height 27
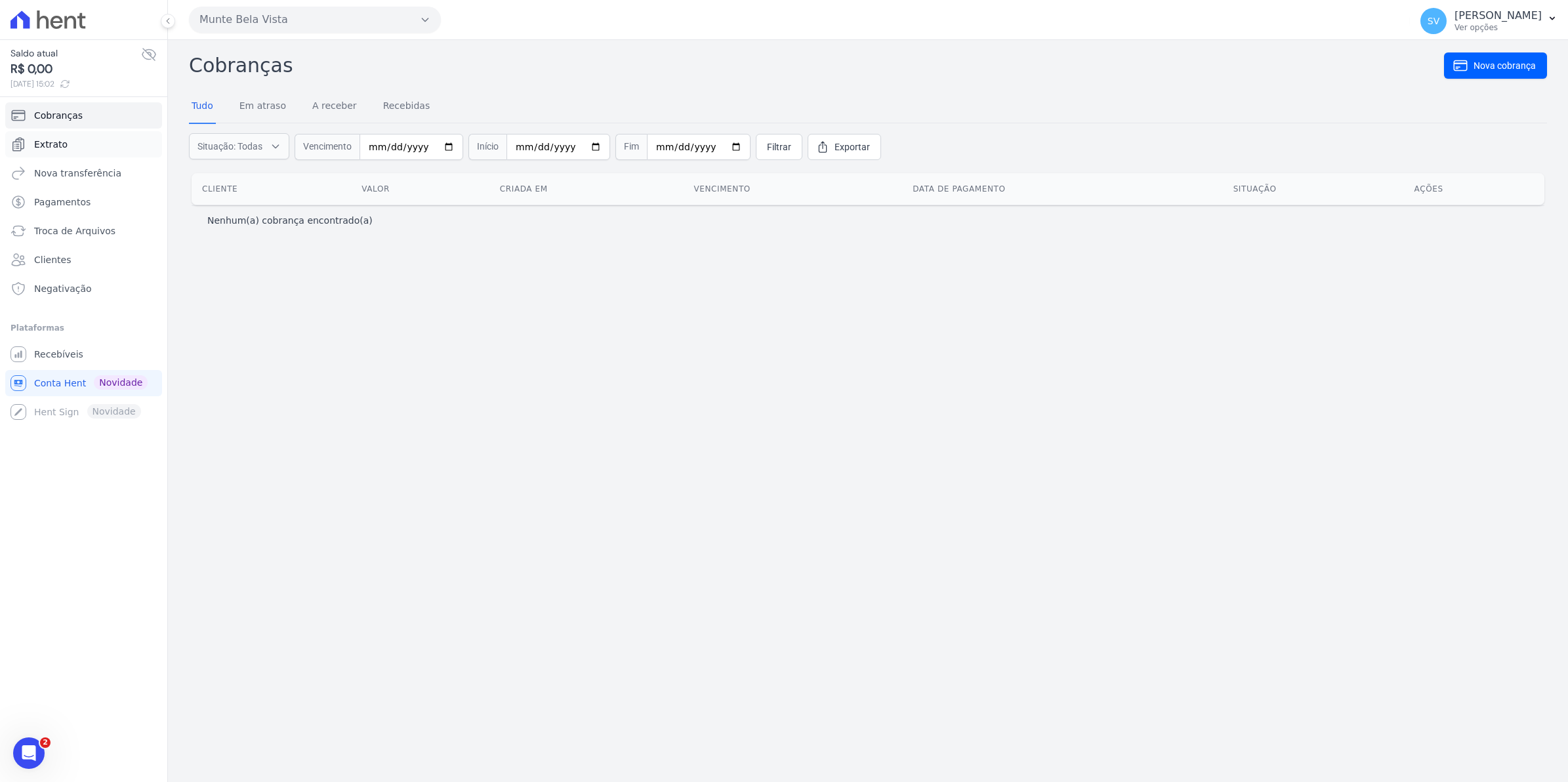
click at [57, 135] on link "Extrato" at bounding box center [84, 144] width 157 height 27
